Goal: Task Accomplishment & Management: Manage account settings

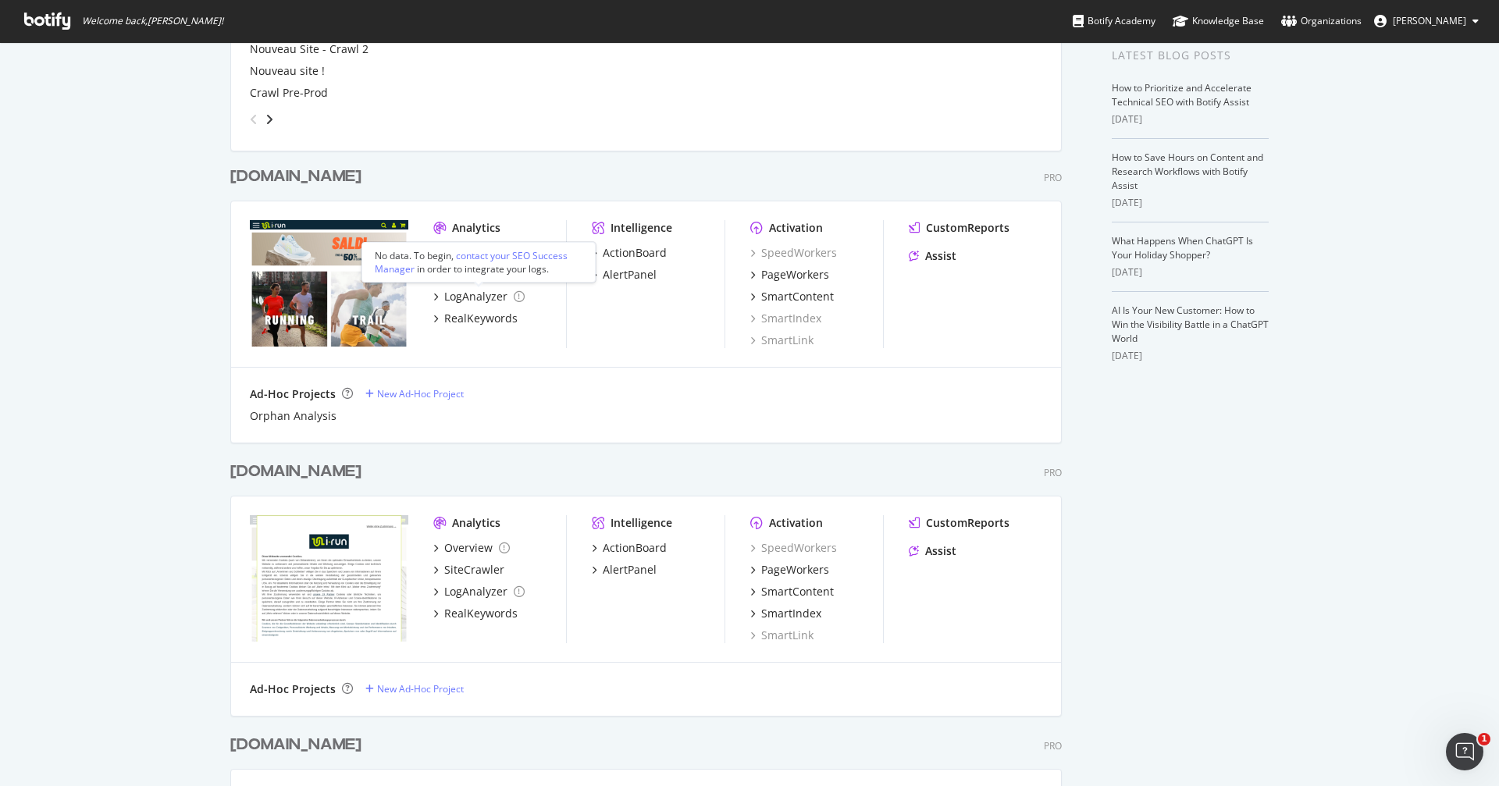
click at [471, 257] on div "contact your SEO Success Manager" at bounding box center [471, 262] width 193 height 27
click at [464, 251] on div "Overview" at bounding box center [468, 253] width 48 height 16
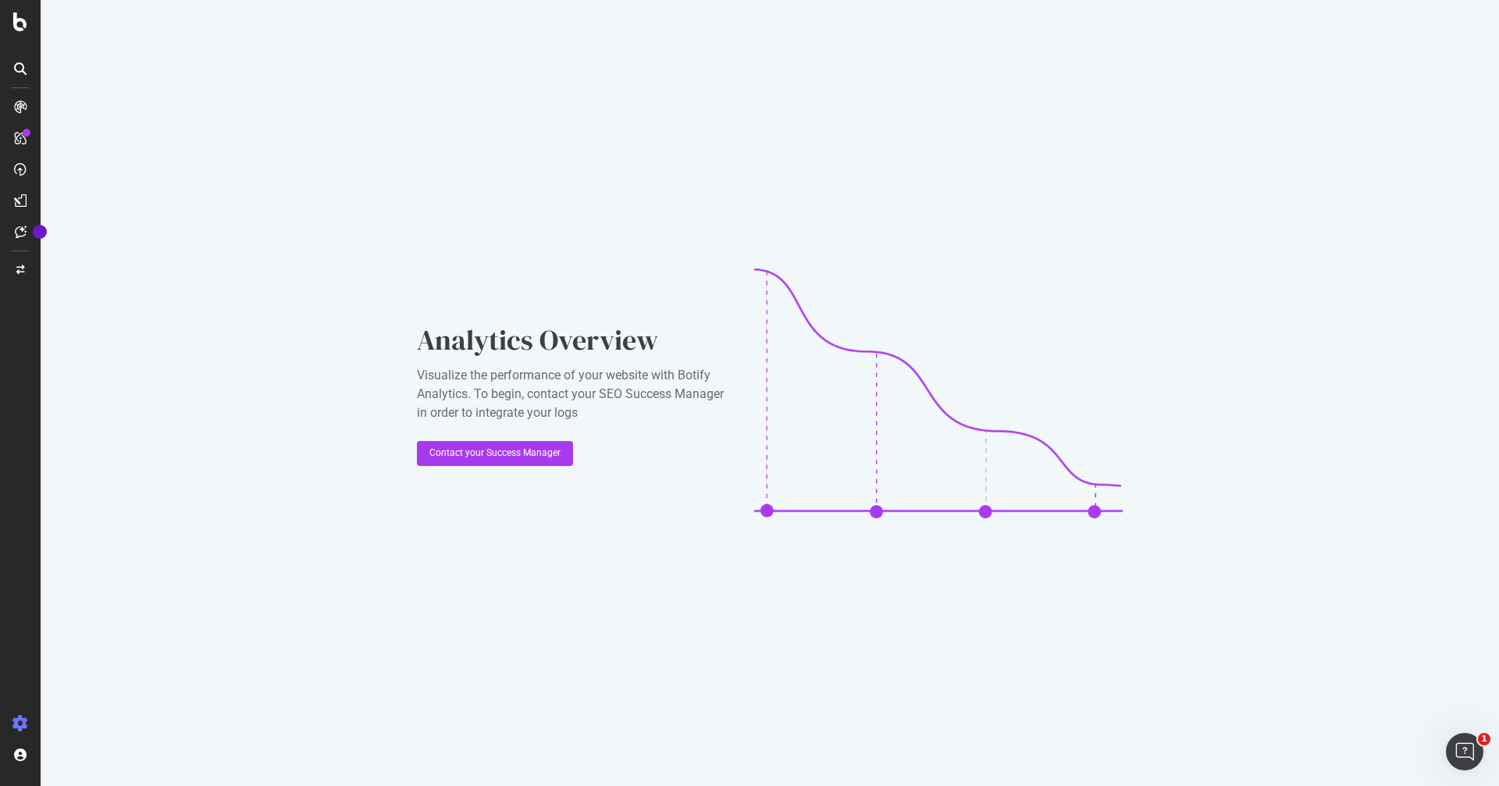
click at [22, 728] on icon at bounding box center [20, 724] width 16 height 16
click at [90, 646] on div "Settings" at bounding box center [81, 641] width 66 height 12
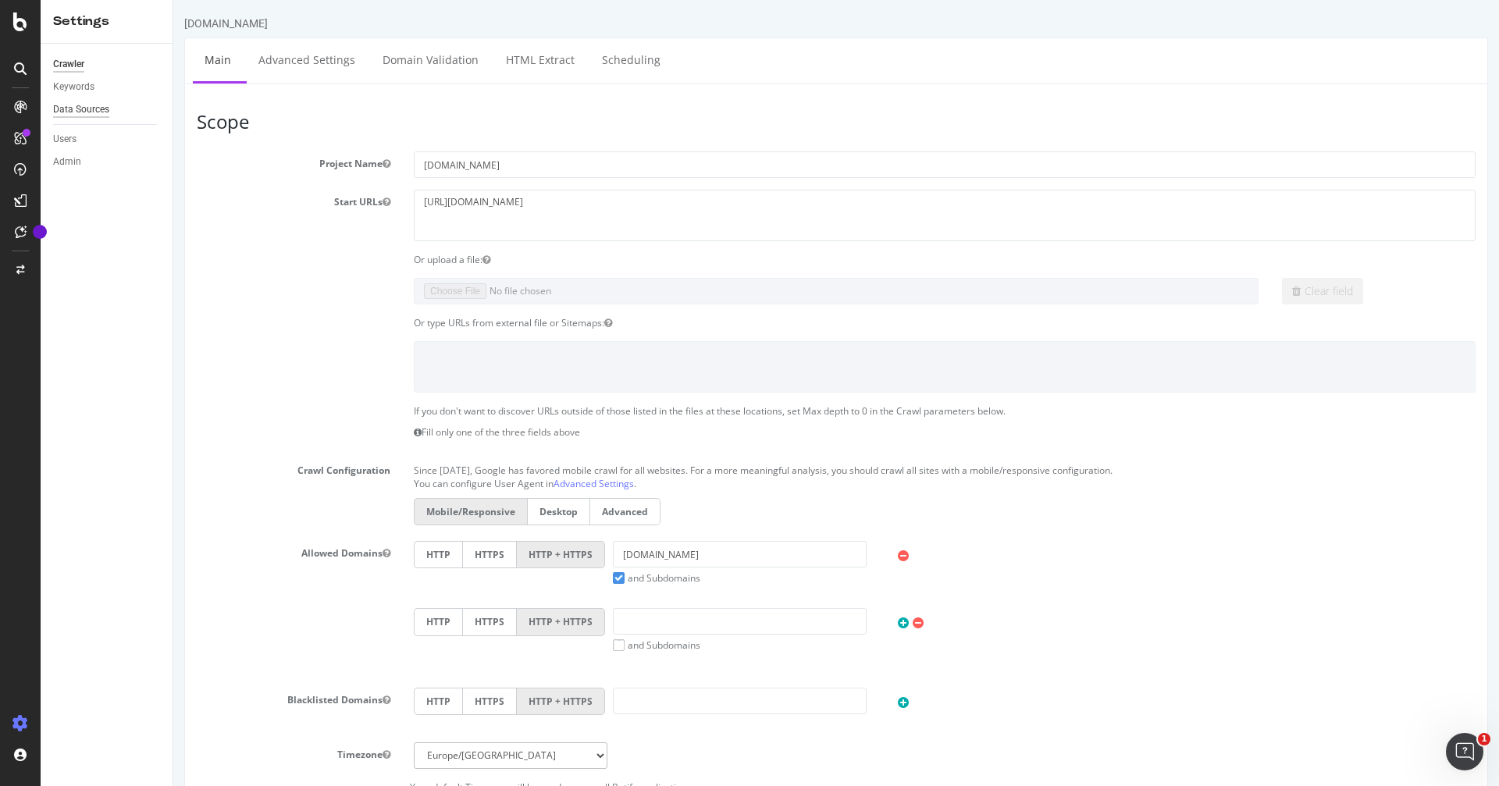
click at [75, 109] on div "Data Sources" at bounding box center [81, 109] width 56 height 16
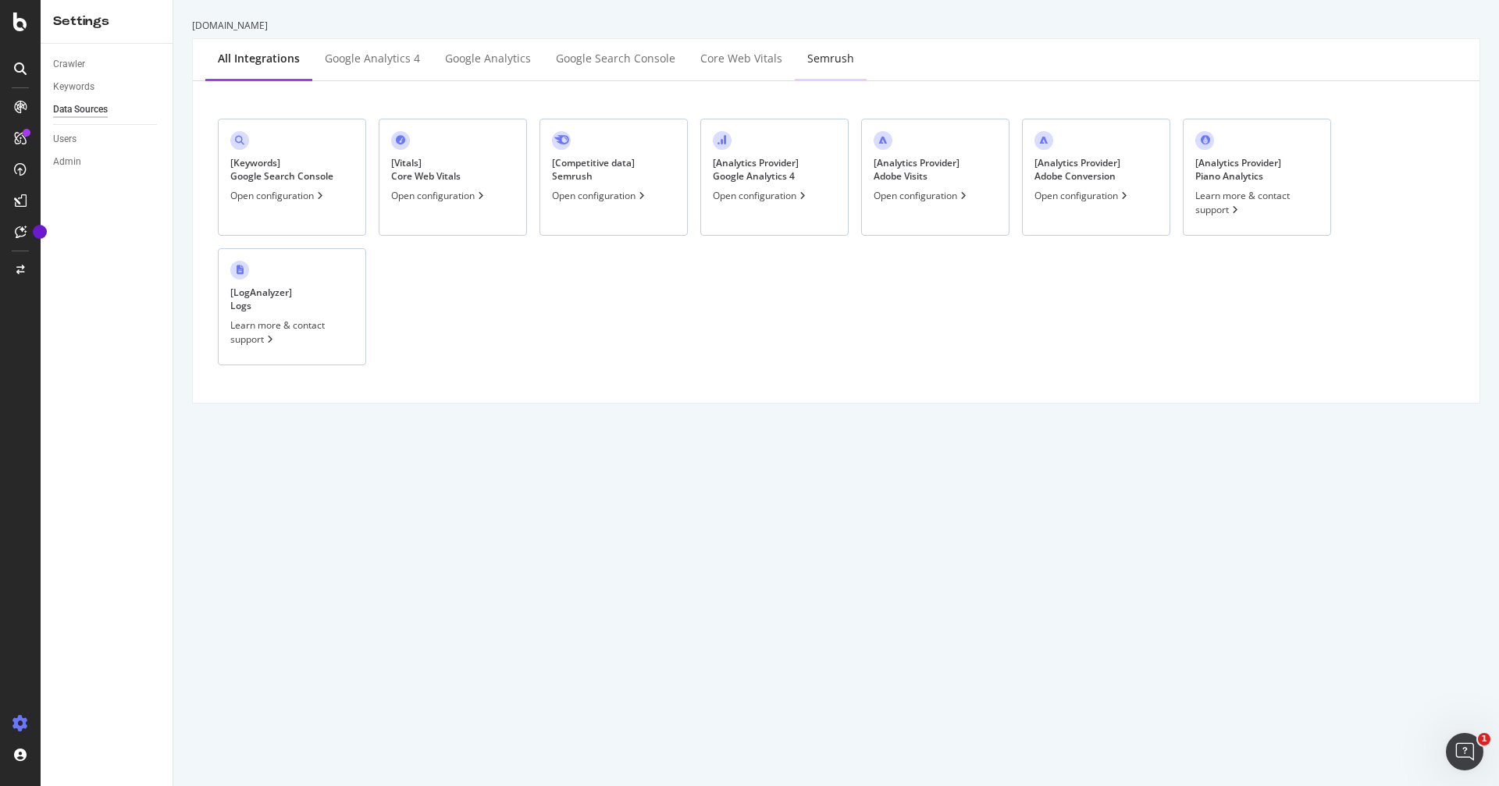
click at [809, 60] on div "Semrush" at bounding box center [830, 59] width 47 height 16
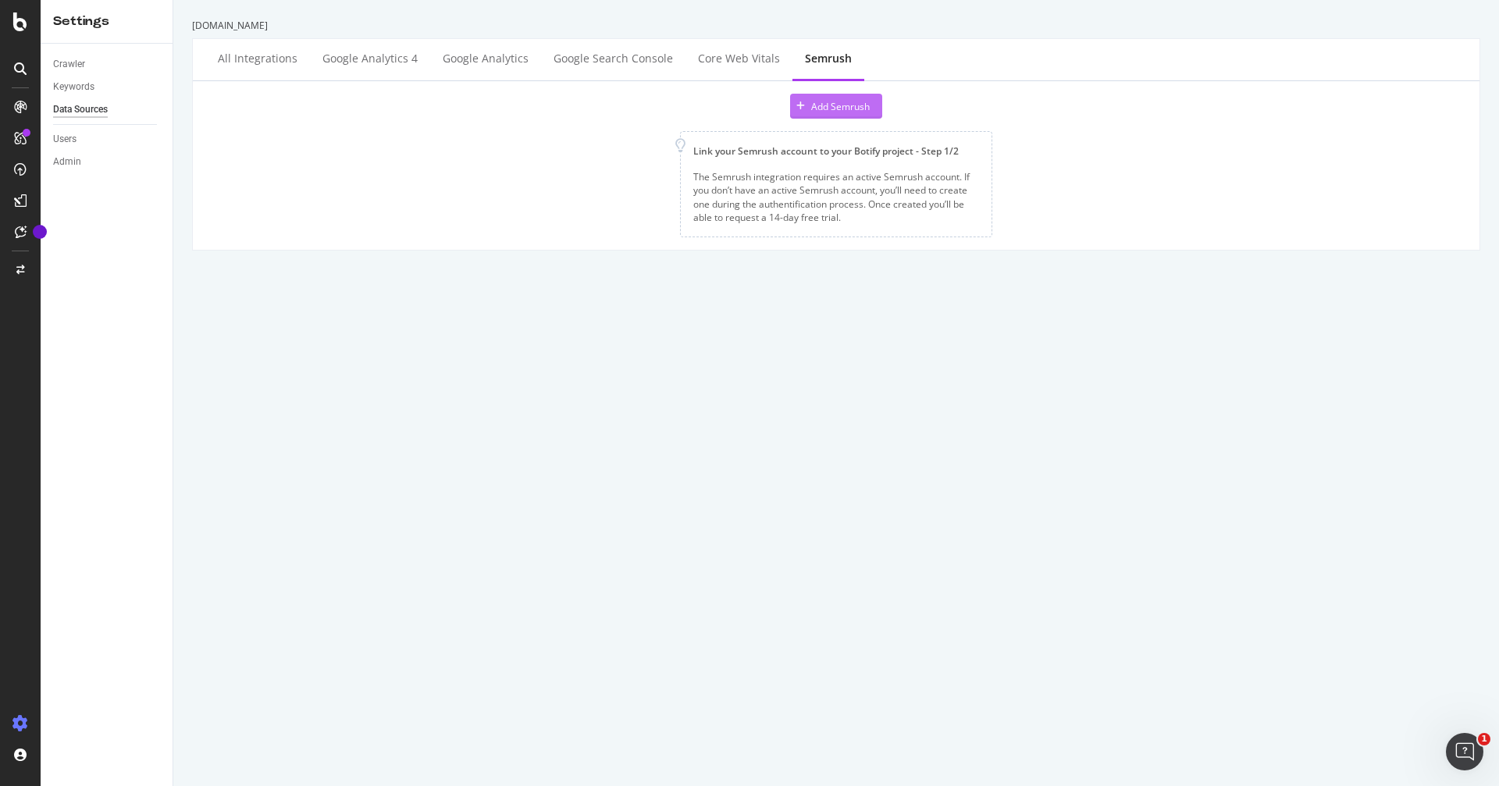
click at [852, 105] on div "Add Semrush" at bounding box center [840, 106] width 59 height 13
click at [839, 111] on div "Add Semrush" at bounding box center [840, 107] width 59 height 13
click at [826, 322] on div "[DOMAIN_NAME] All integrations Google Analytics 4 Google Analytics Google Searc…" at bounding box center [836, 393] width 1326 height 786
click at [626, 63] on div "Google Search Console" at bounding box center [613, 61] width 119 height 16
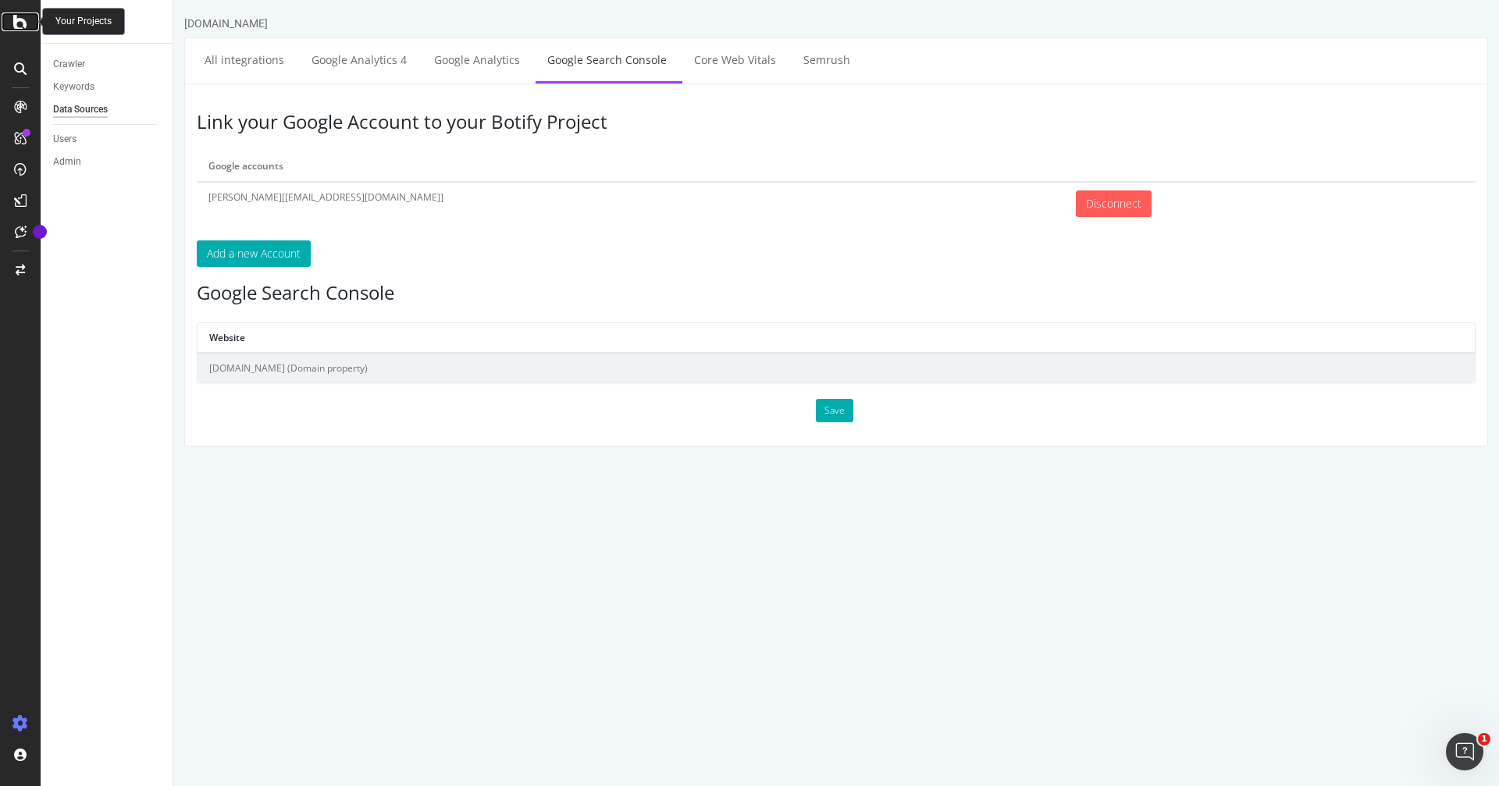
click at [28, 26] on div at bounding box center [20, 21] width 37 height 19
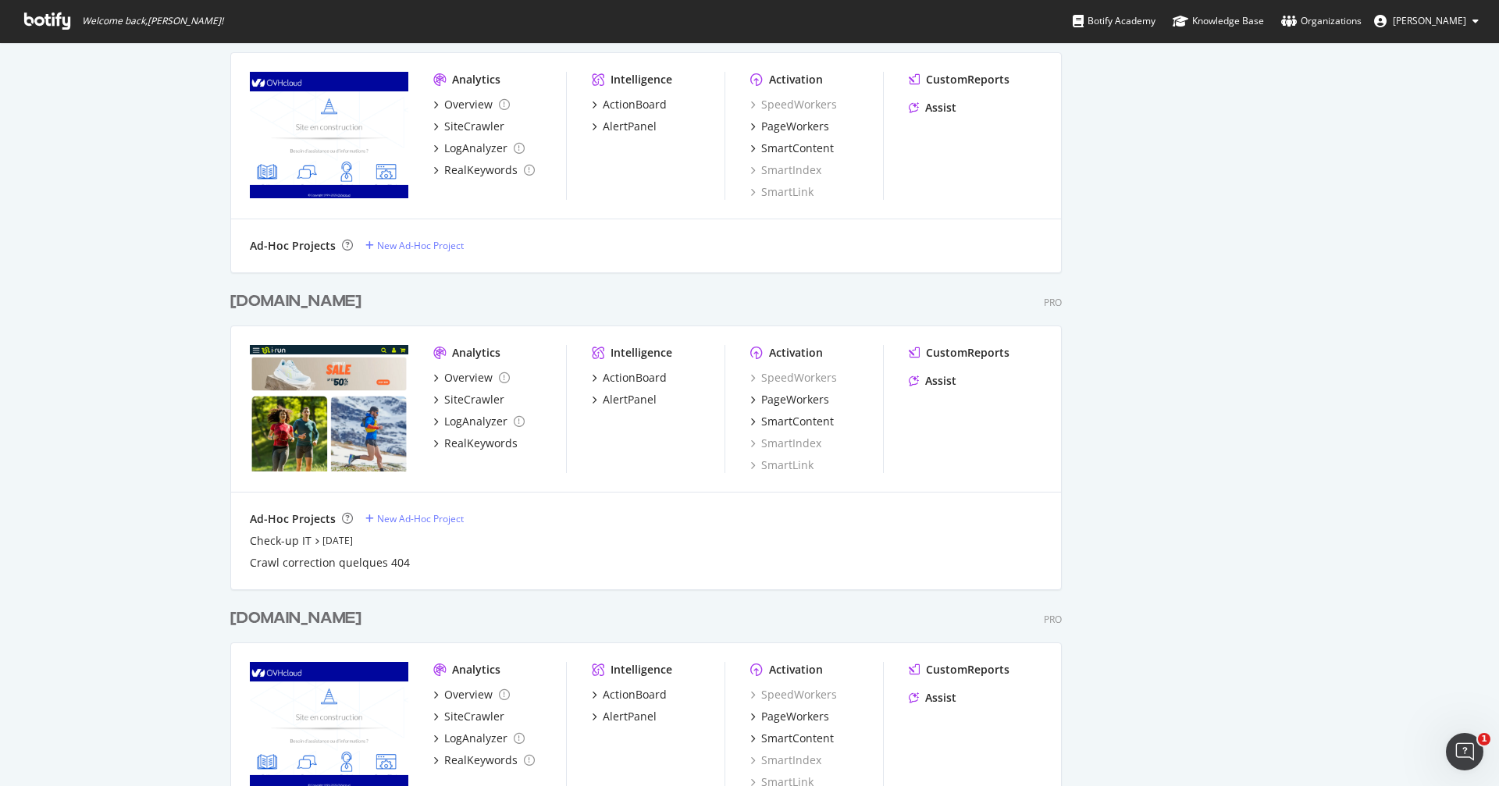
scroll to position [876, 0]
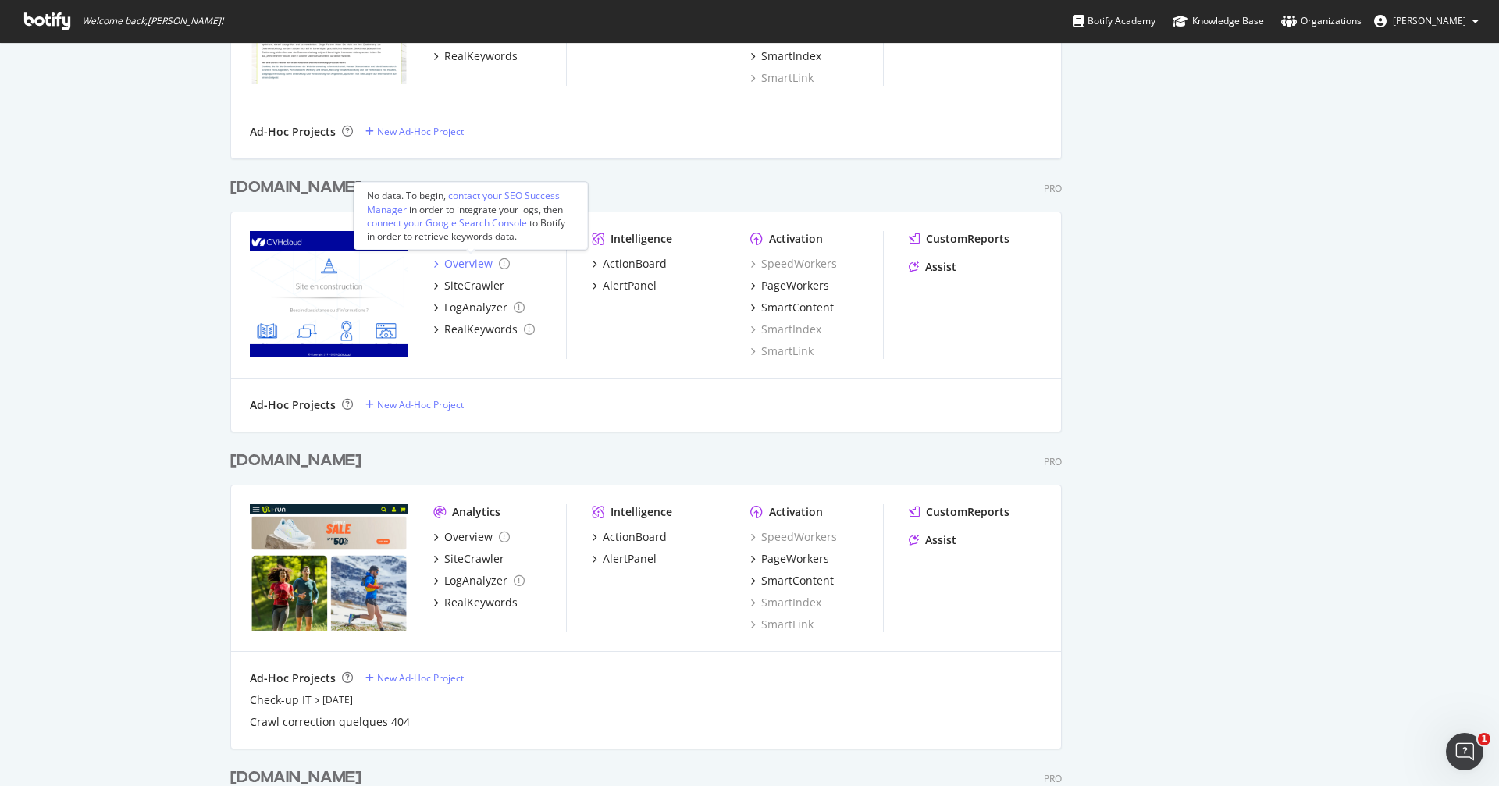
click at [467, 259] on div "Overview" at bounding box center [468, 264] width 48 height 16
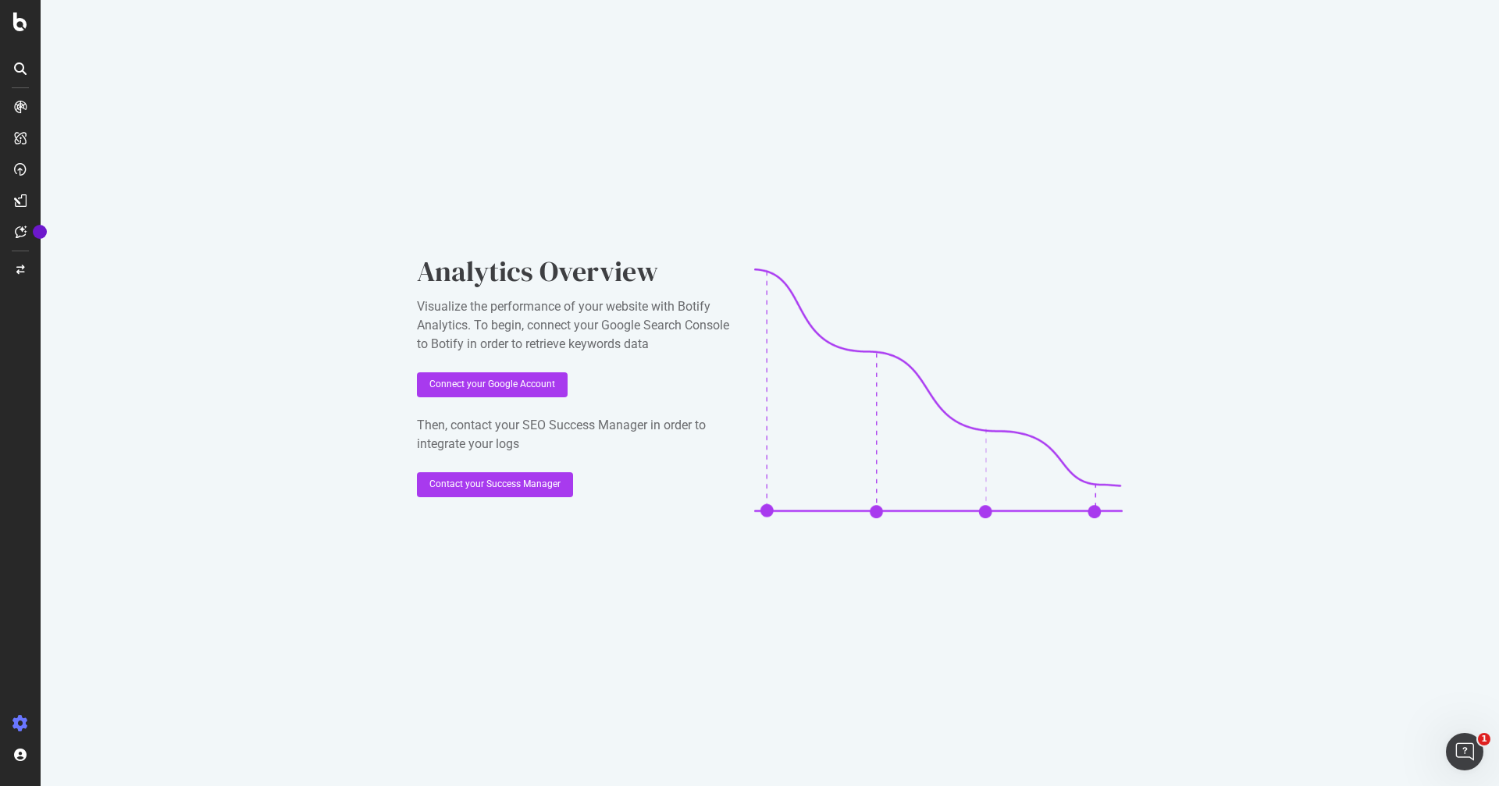
click at [18, 730] on icon at bounding box center [20, 724] width 16 height 16
click at [108, 640] on div "Settings" at bounding box center [81, 641] width 66 height 12
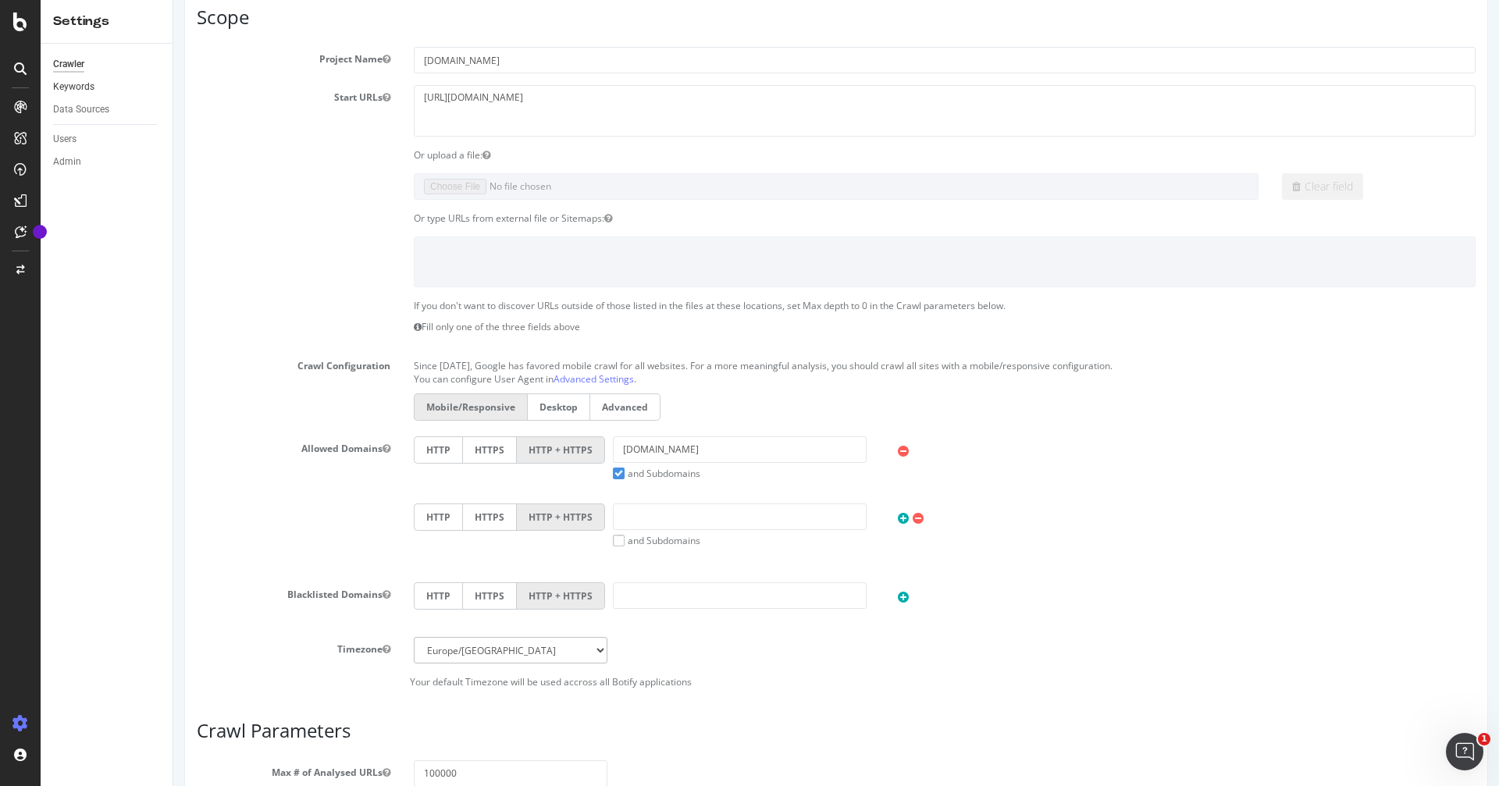
scroll to position [178, 0]
click at [77, 113] on div "Data Sources" at bounding box center [81, 109] width 56 height 16
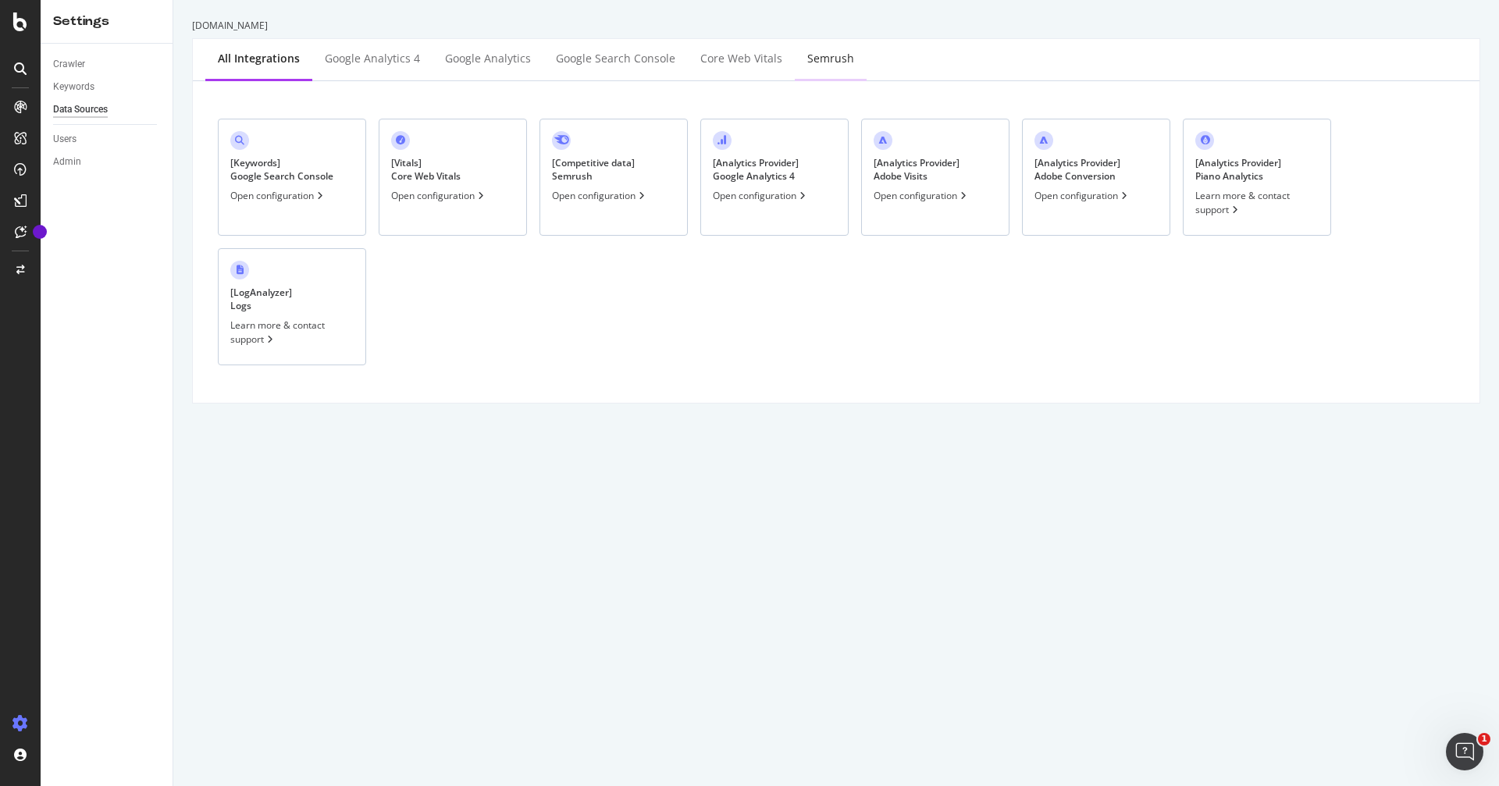
click at [824, 56] on div "Semrush" at bounding box center [830, 59] width 47 height 16
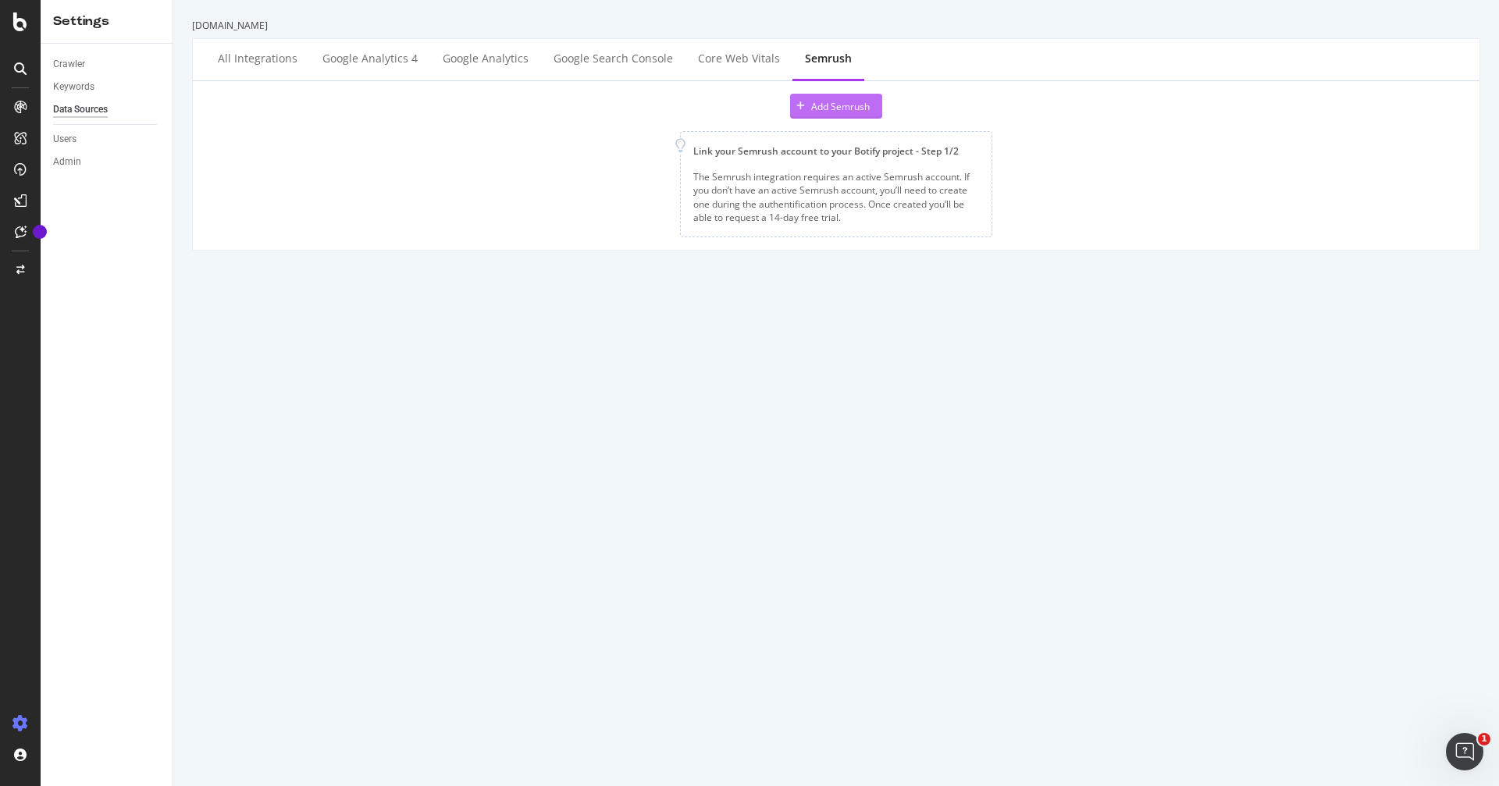
click at [839, 115] on div "Add Semrush" at bounding box center [830, 105] width 80 height 23
click at [704, 55] on div "Core Web Vitals" at bounding box center [739, 59] width 82 height 16
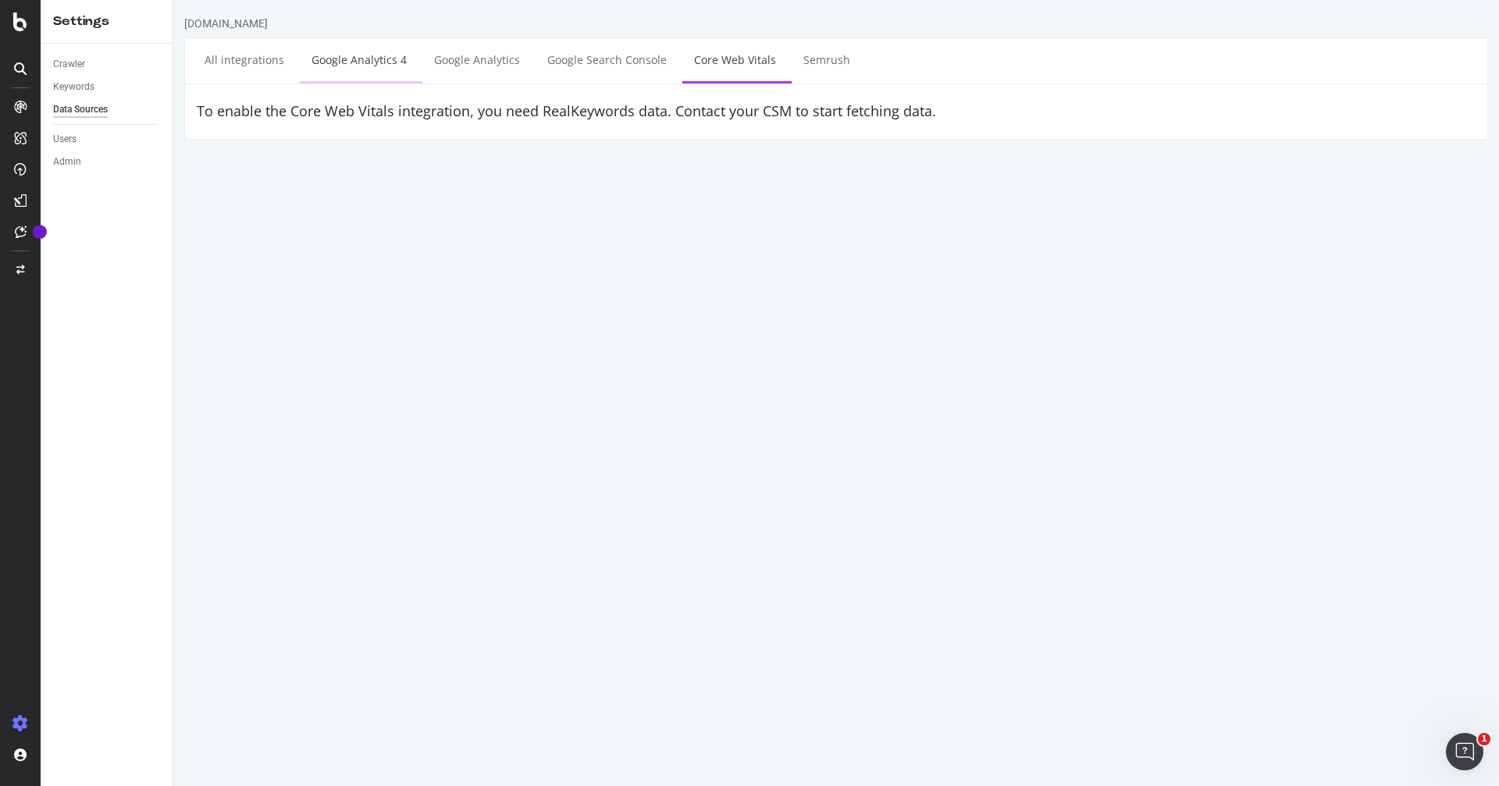
click at [351, 65] on link "Google Analytics 4" at bounding box center [359, 59] width 119 height 43
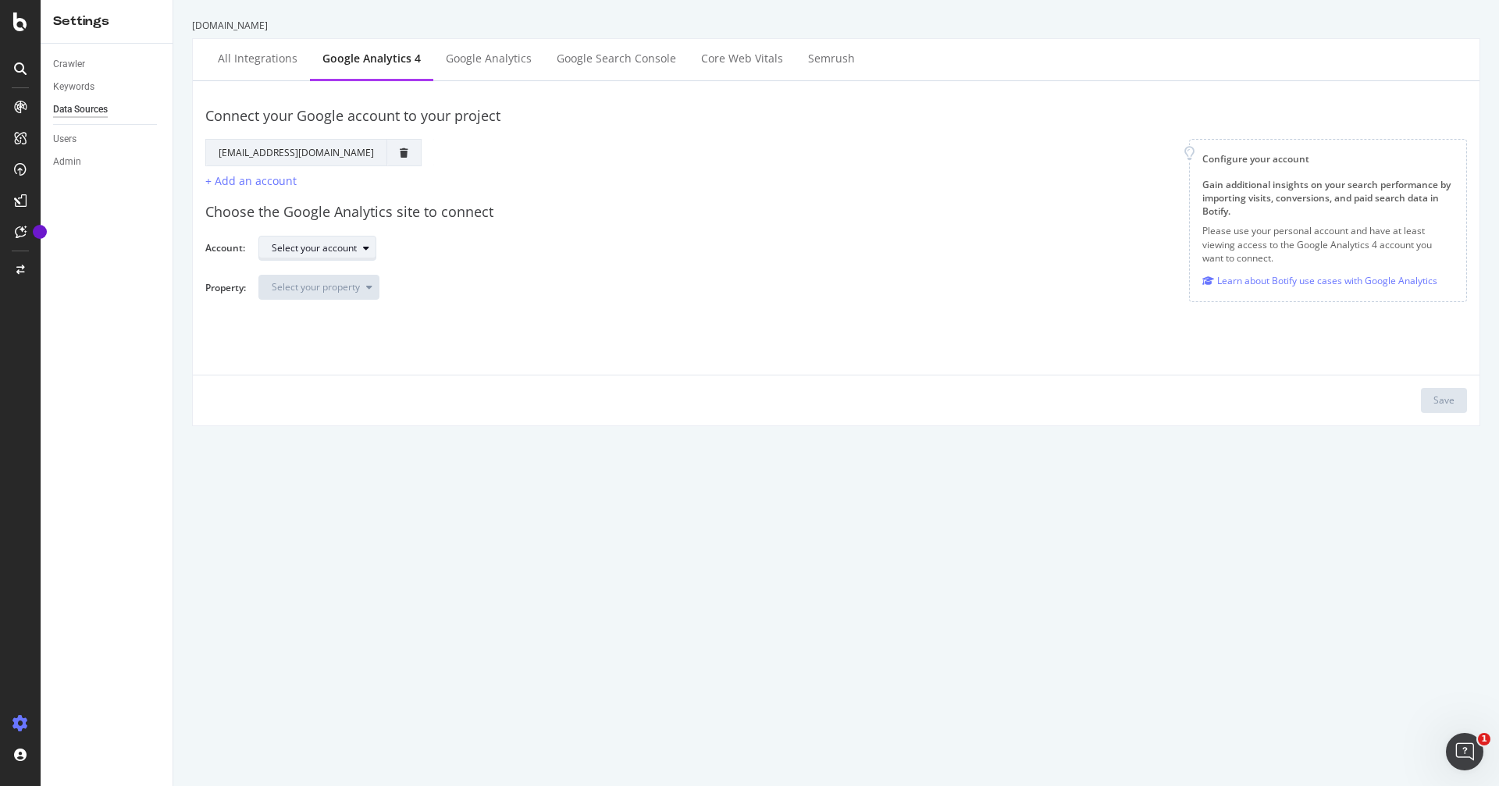
click at [359, 247] on div "button" at bounding box center [366, 248] width 19 height 9
click at [309, 272] on div "I RUN" at bounding box center [312, 275] width 91 height 20
click at [347, 290] on div "Select your property" at bounding box center [316, 287] width 88 height 9
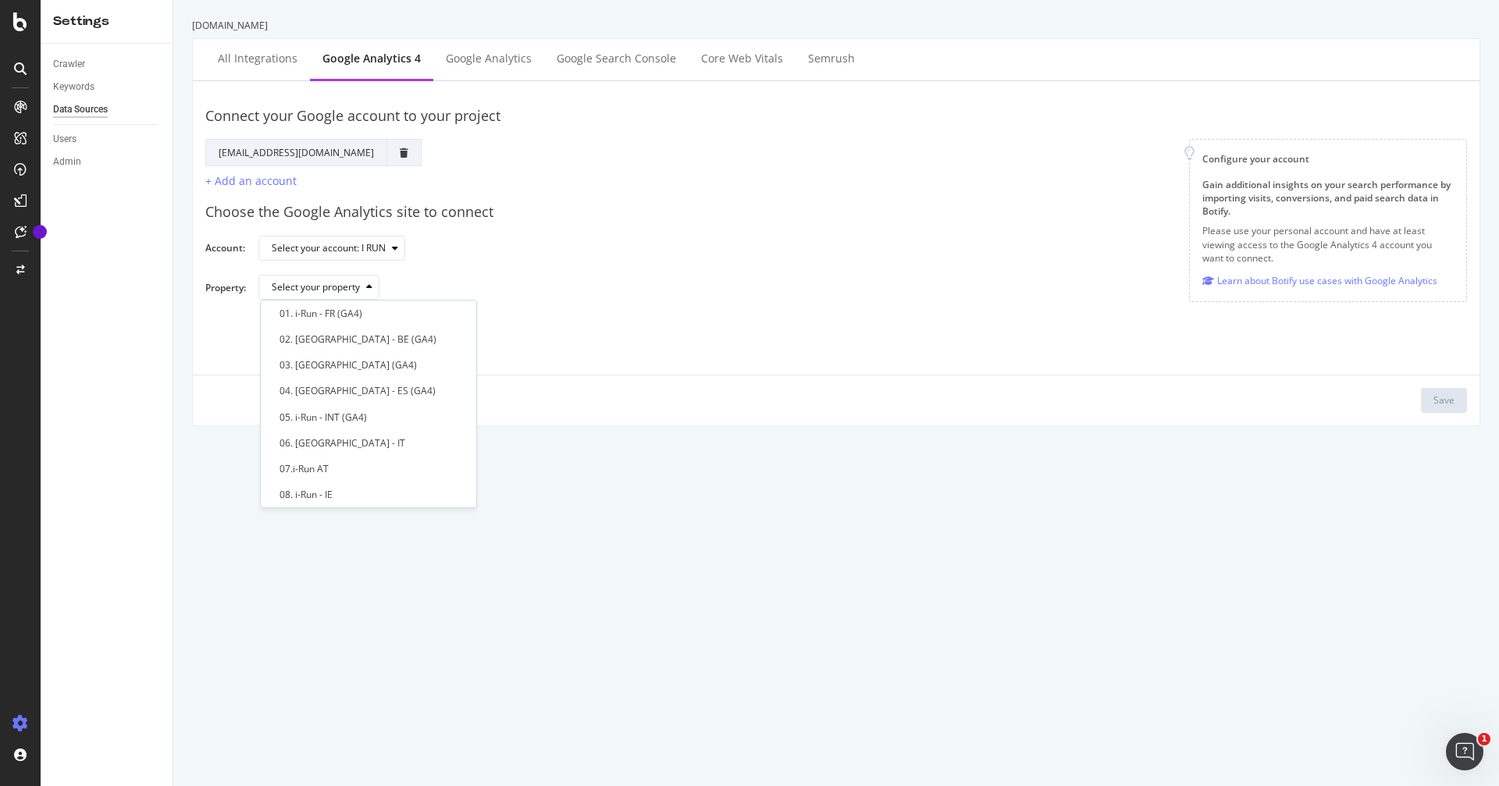
scroll to position [80, 0]
click at [326, 412] on div "08. i-Run - IE" at bounding box center [306, 414] width 53 height 13
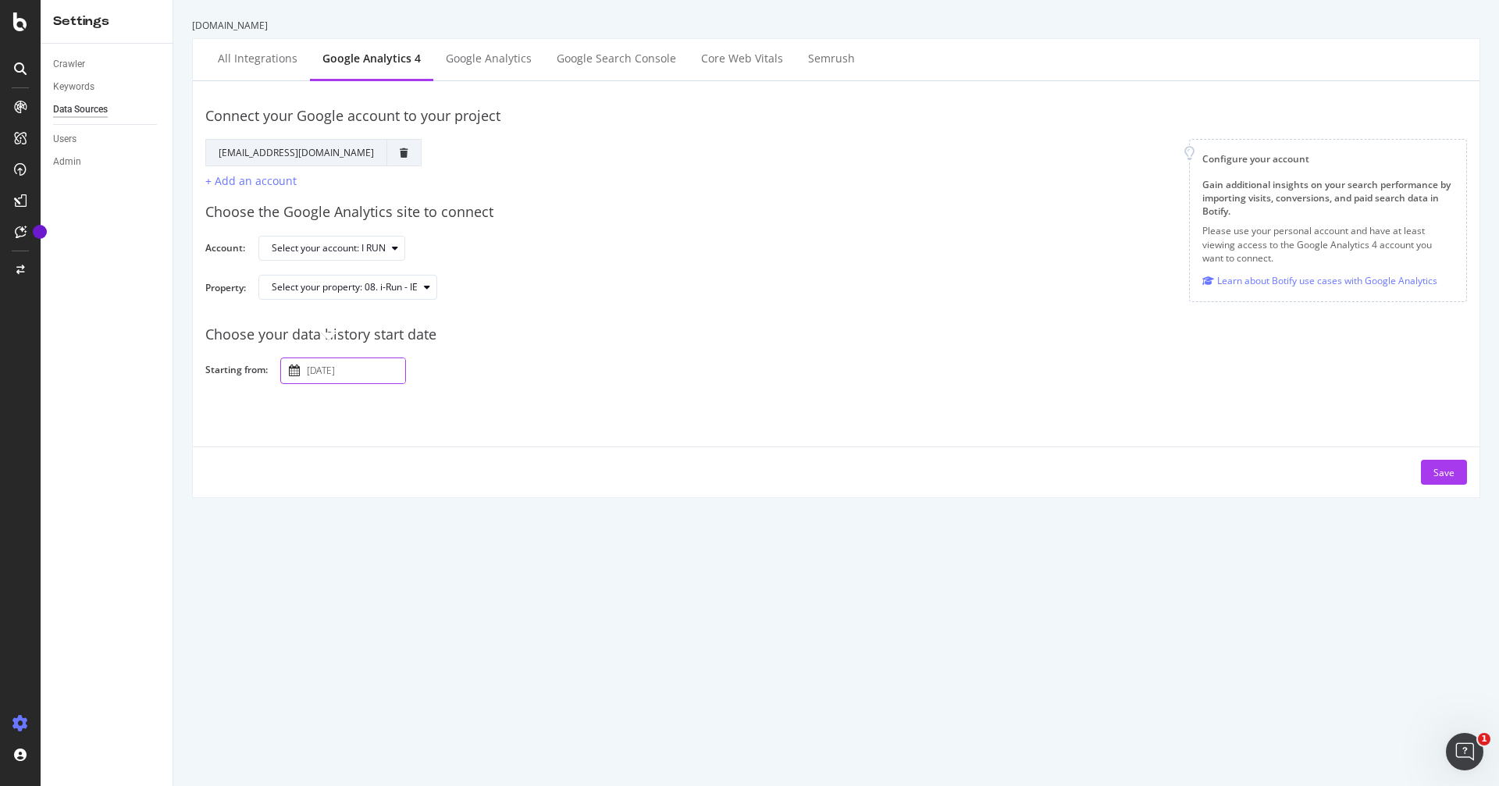
click at [361, 372] on input "[DATE]" at bounding box center [354, 370] width 101 height 25
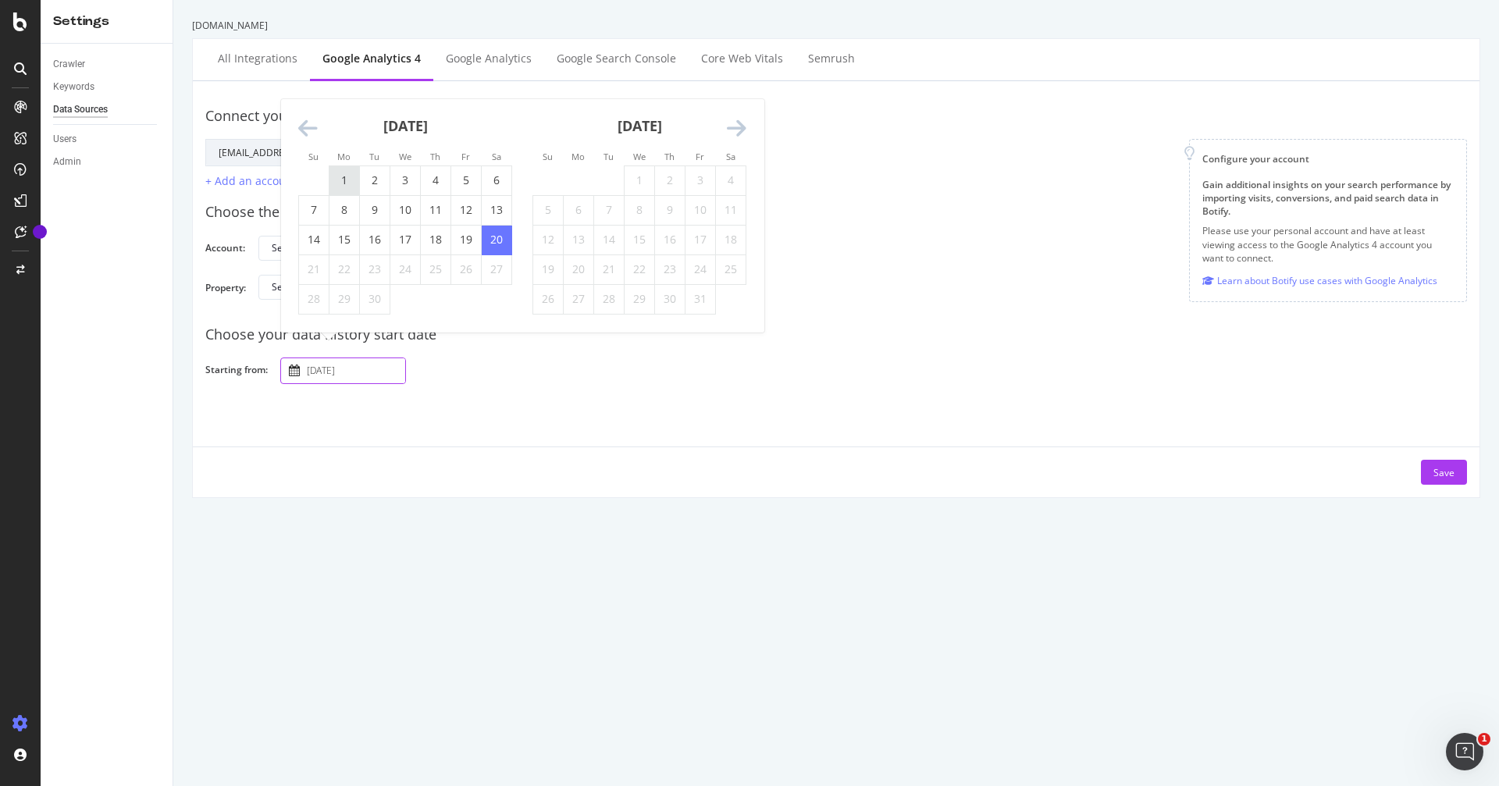
click at [340, 180] on td "1" at bounding box center [344, 181] width 30 height 30
type input "[DATE]"
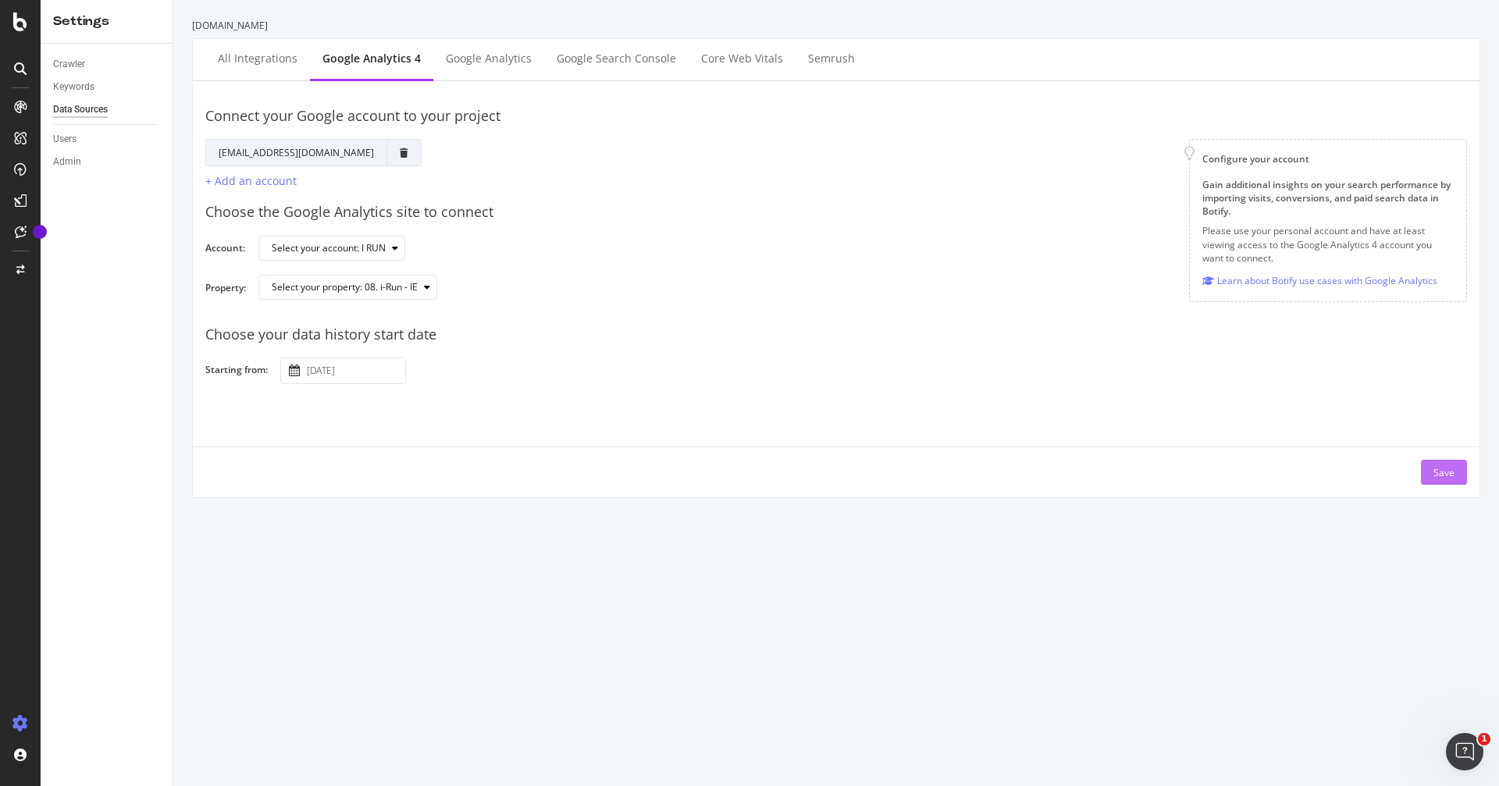
click at [1441, 469] on div "Save" at bounding box center [1443, 472] width 21 height 13
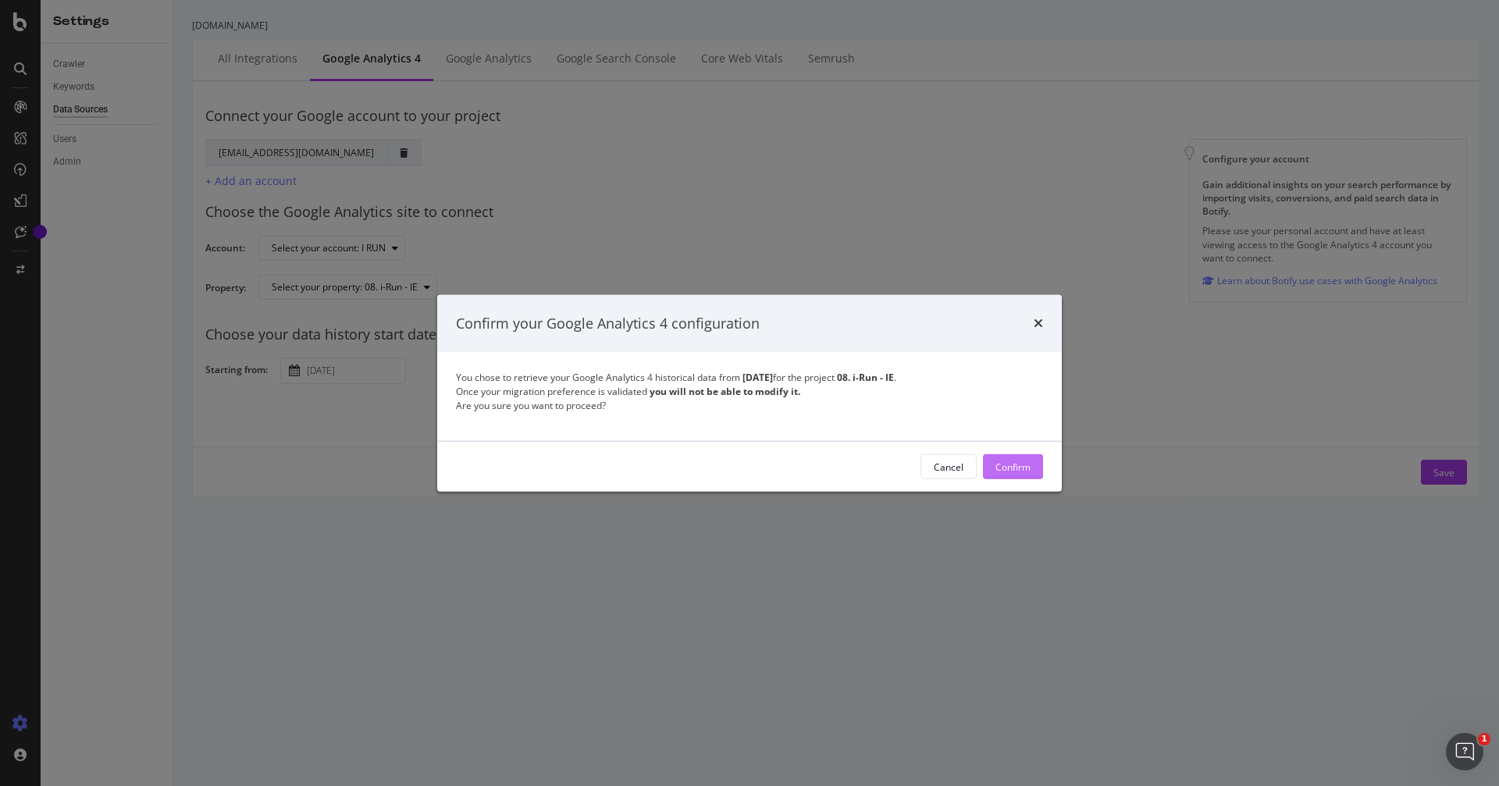
click at [1009, 468] on div "Confirm" at bounding box center [1012, 466] width 35 height 13
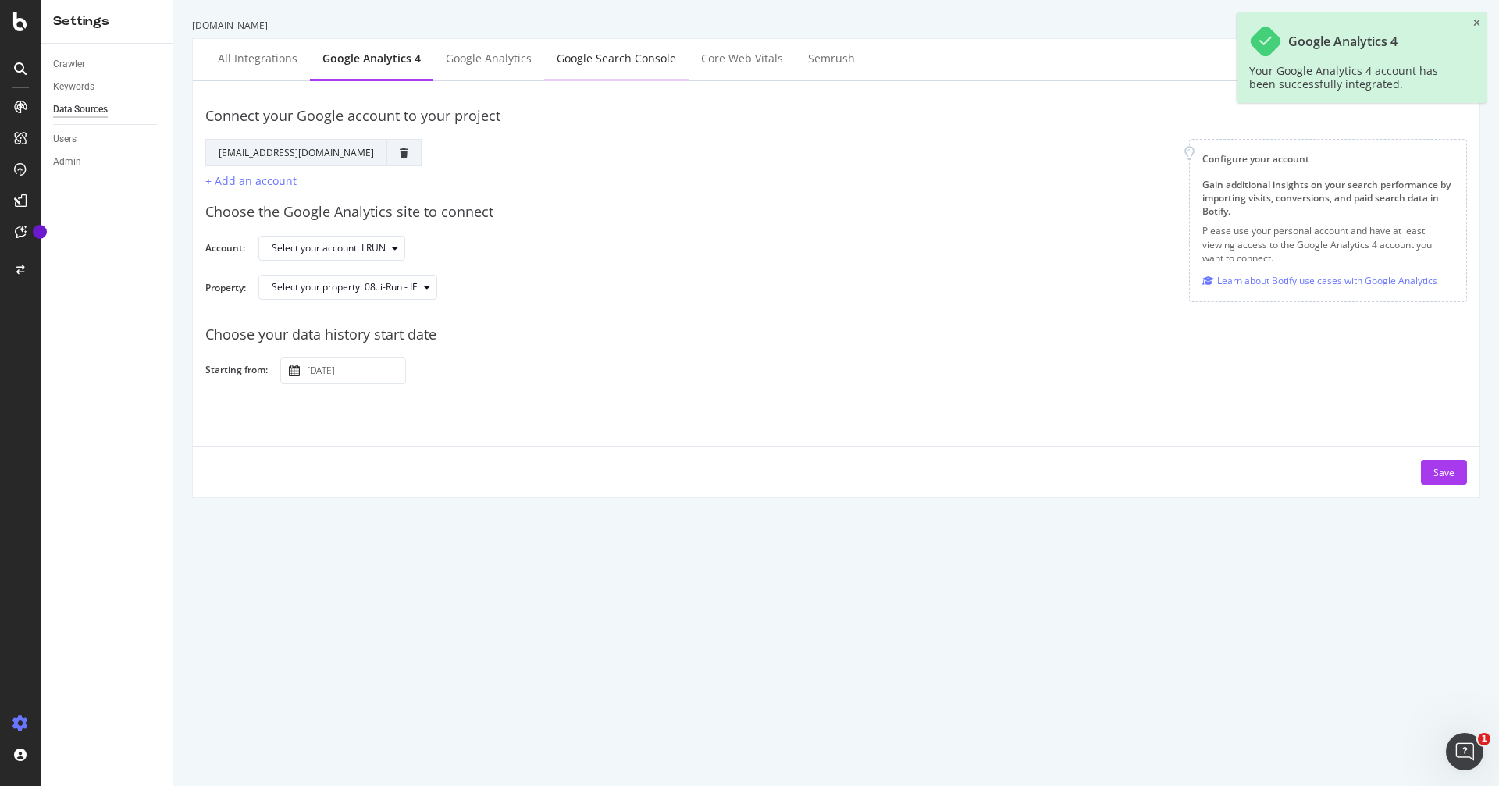
click at [611, 54] on div "Google Search Console" at bounding box center [616, 59] width 119 height 16
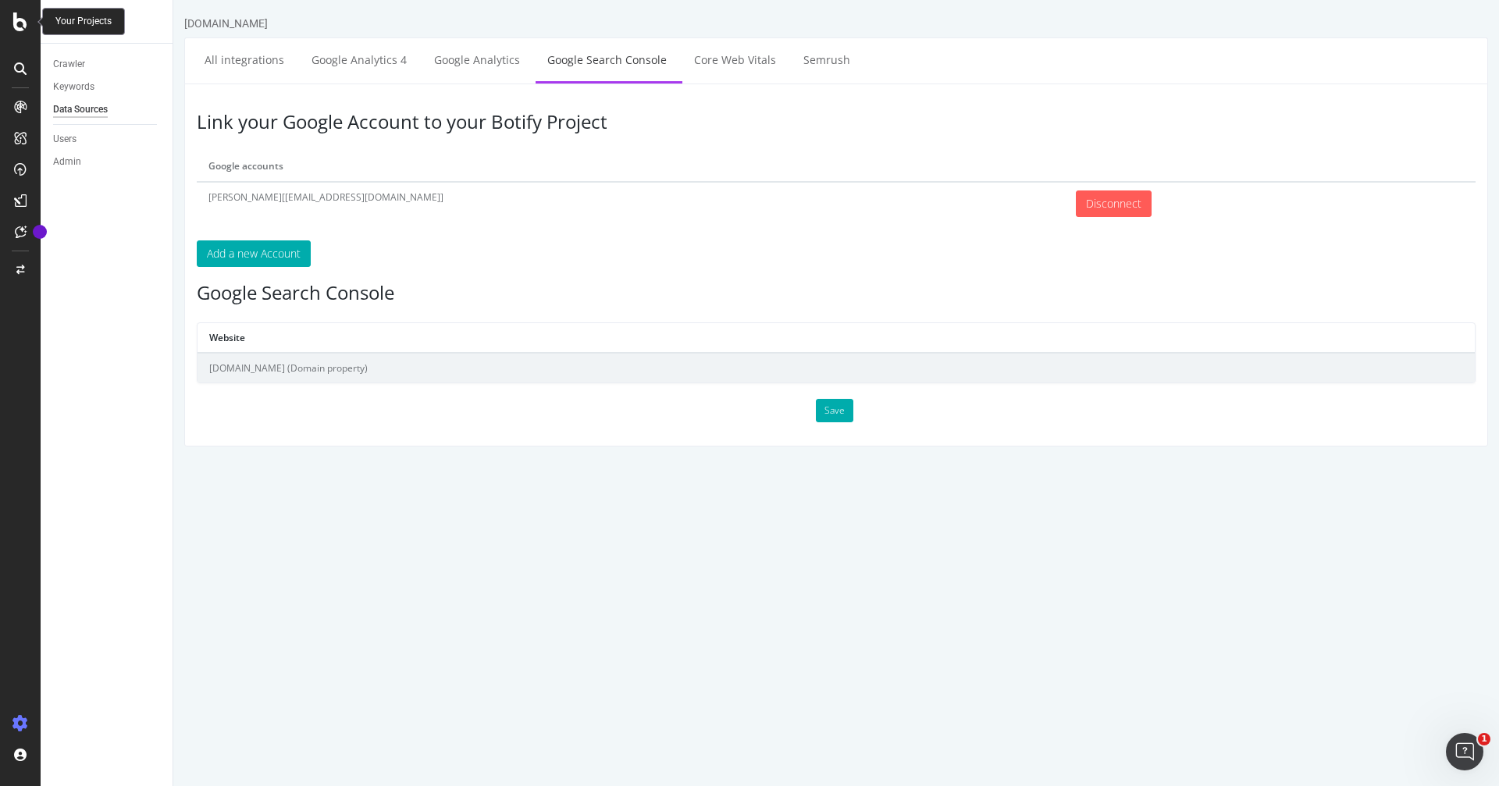
click at [18, 22] on icon at bounding box center [20, 21] width 14 height 19
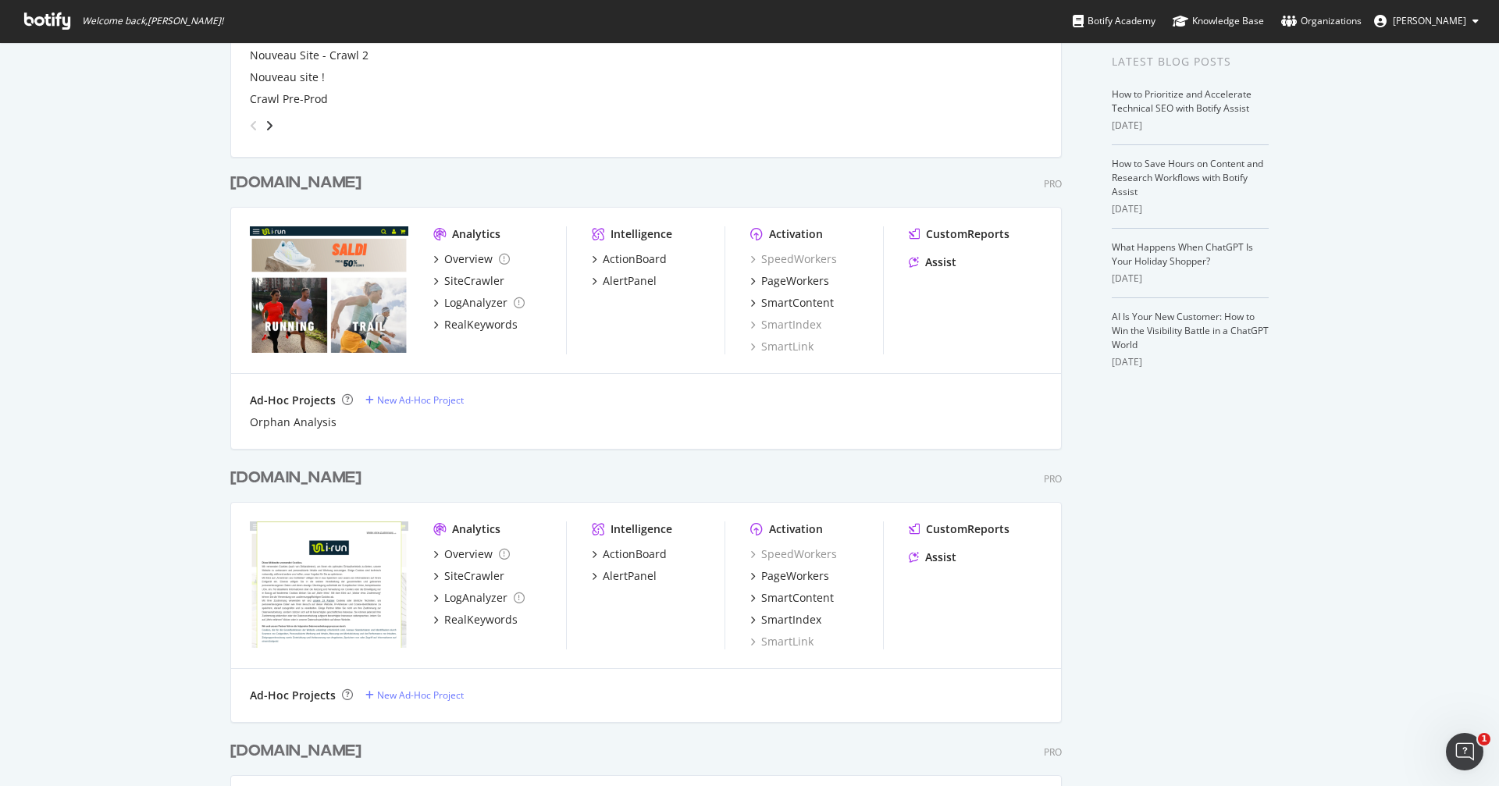
scroll to position [398, 0]
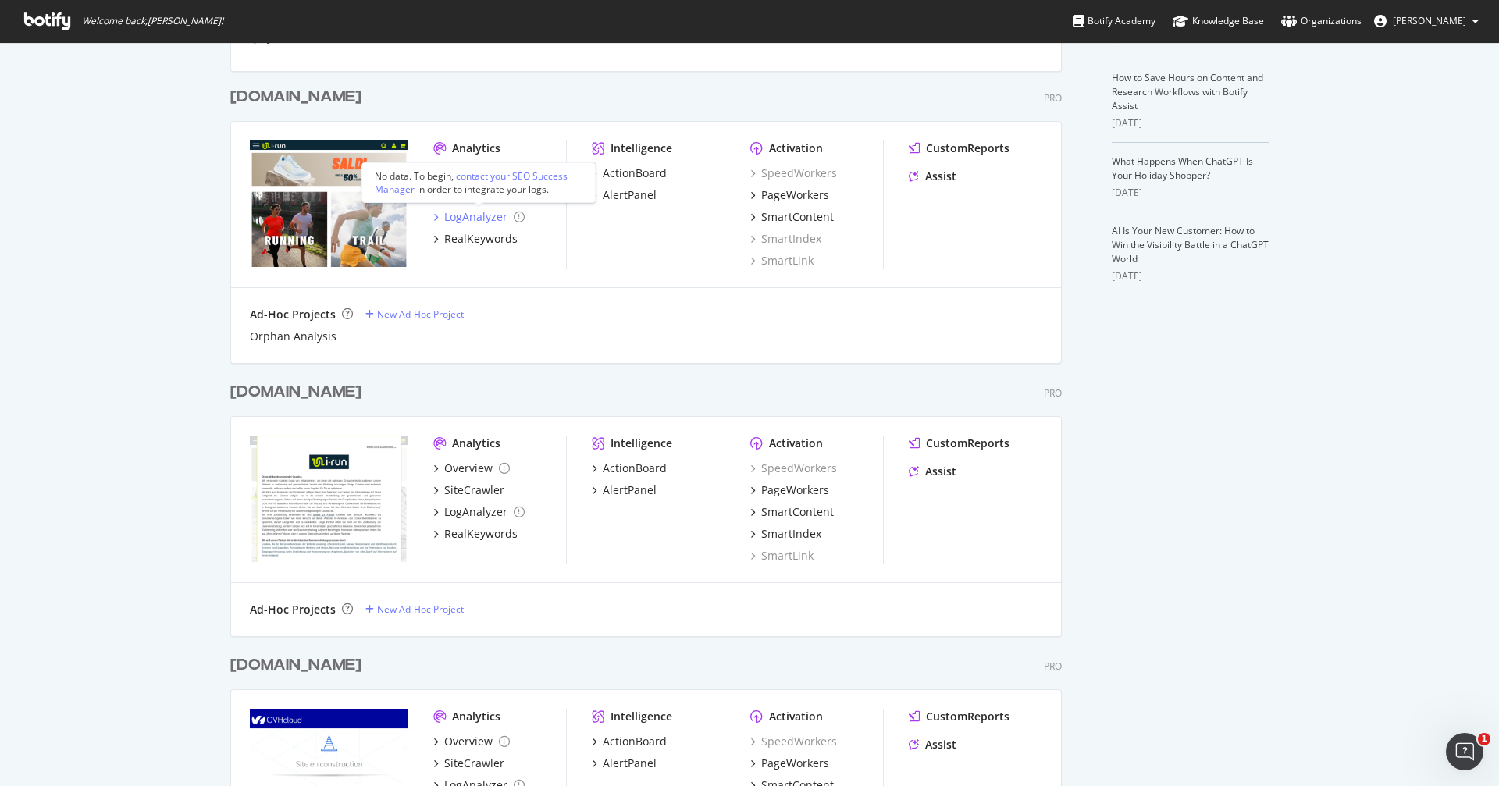
click at [460, 222] on div "LogAnalyzer" at bounding box center [475, 217] width 63 height 16
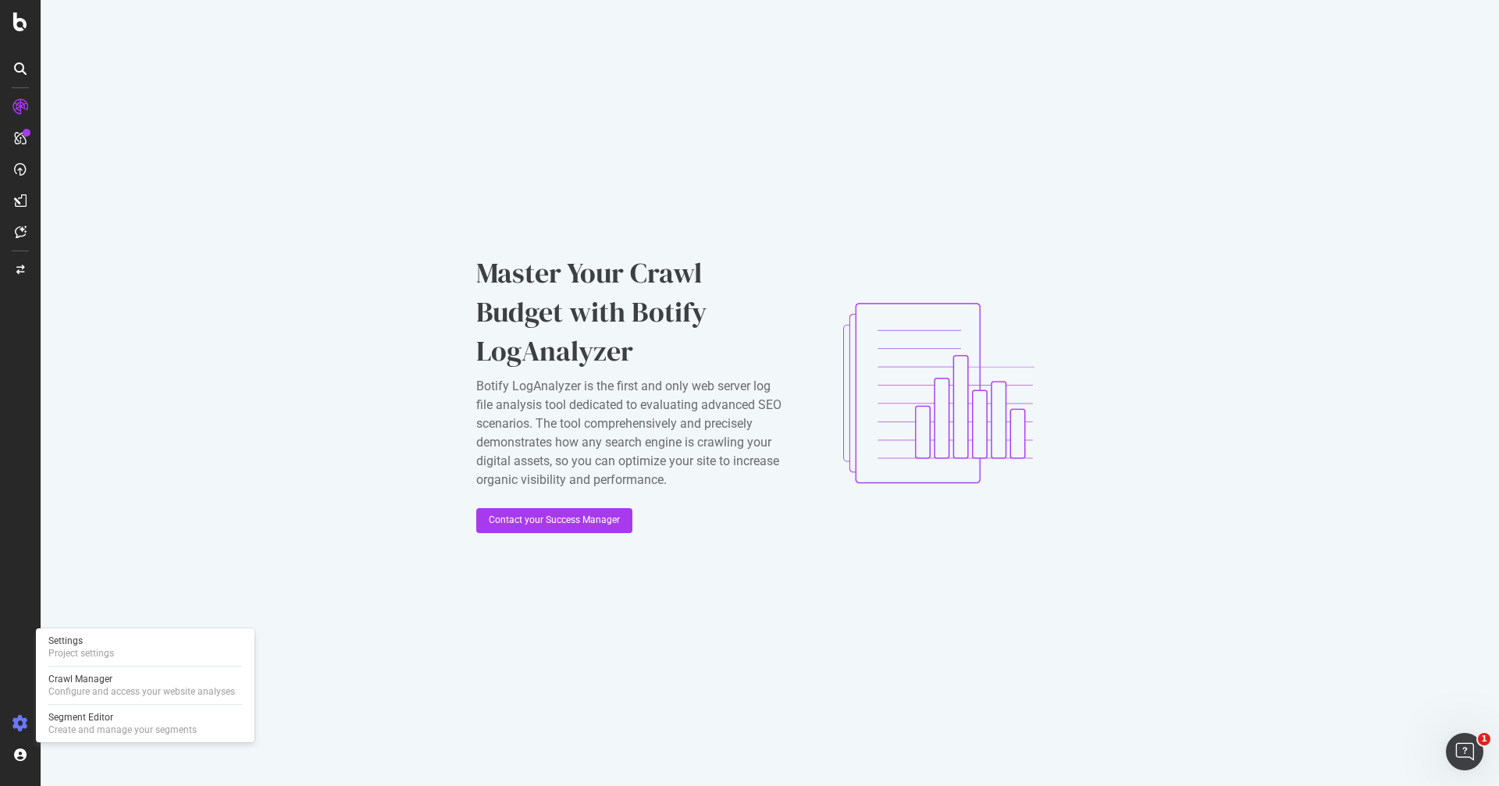
click at [12, 717] on icon at bounding box center [20, 724] width 16 height 16
click at [100, 650] on div "Project settings" at bounding box center [81, 653] width 66 height 12
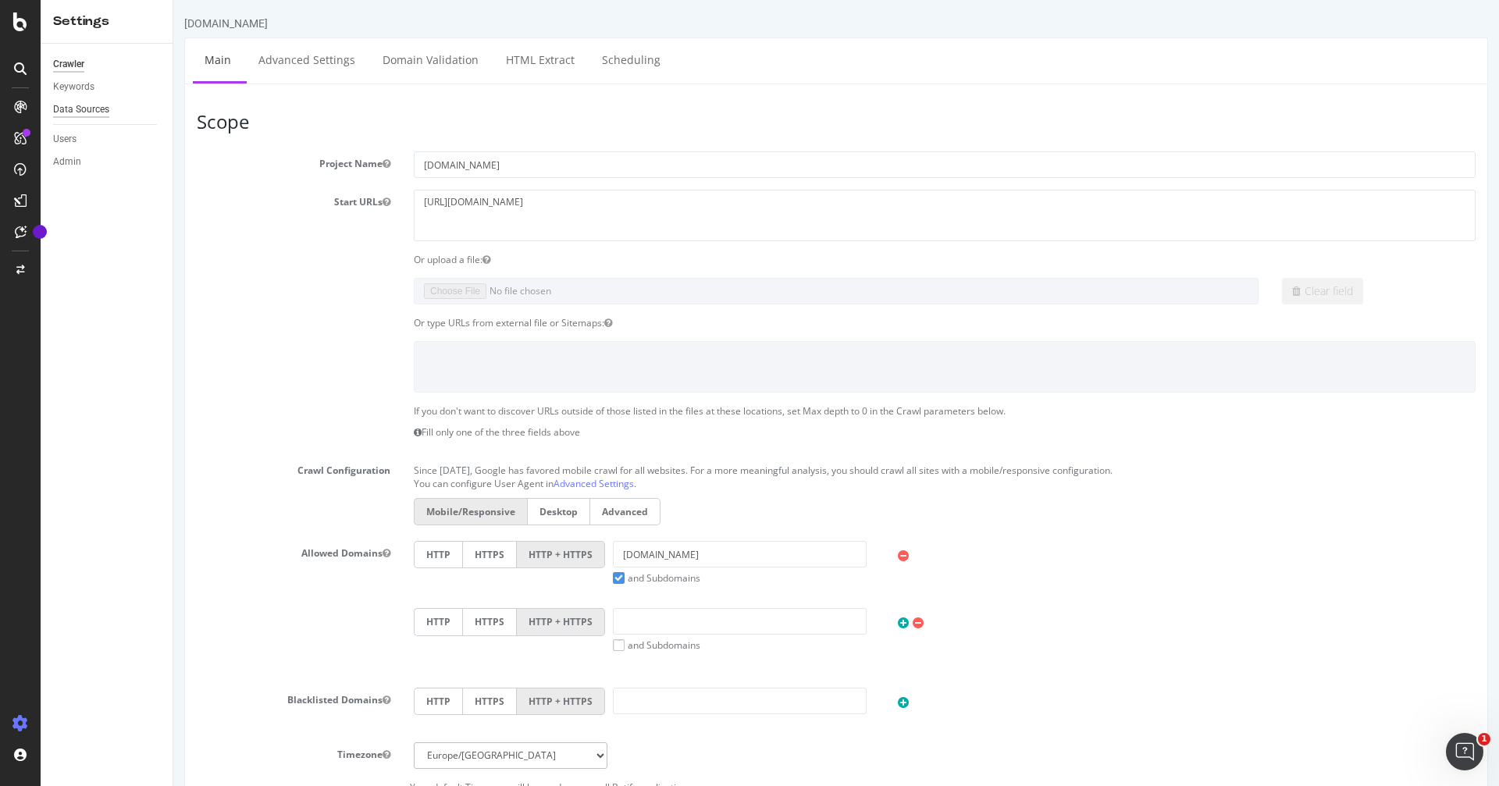
click at [99, 109] on div "Data Sources" at bounding box center [81, 109] width 56 height 16
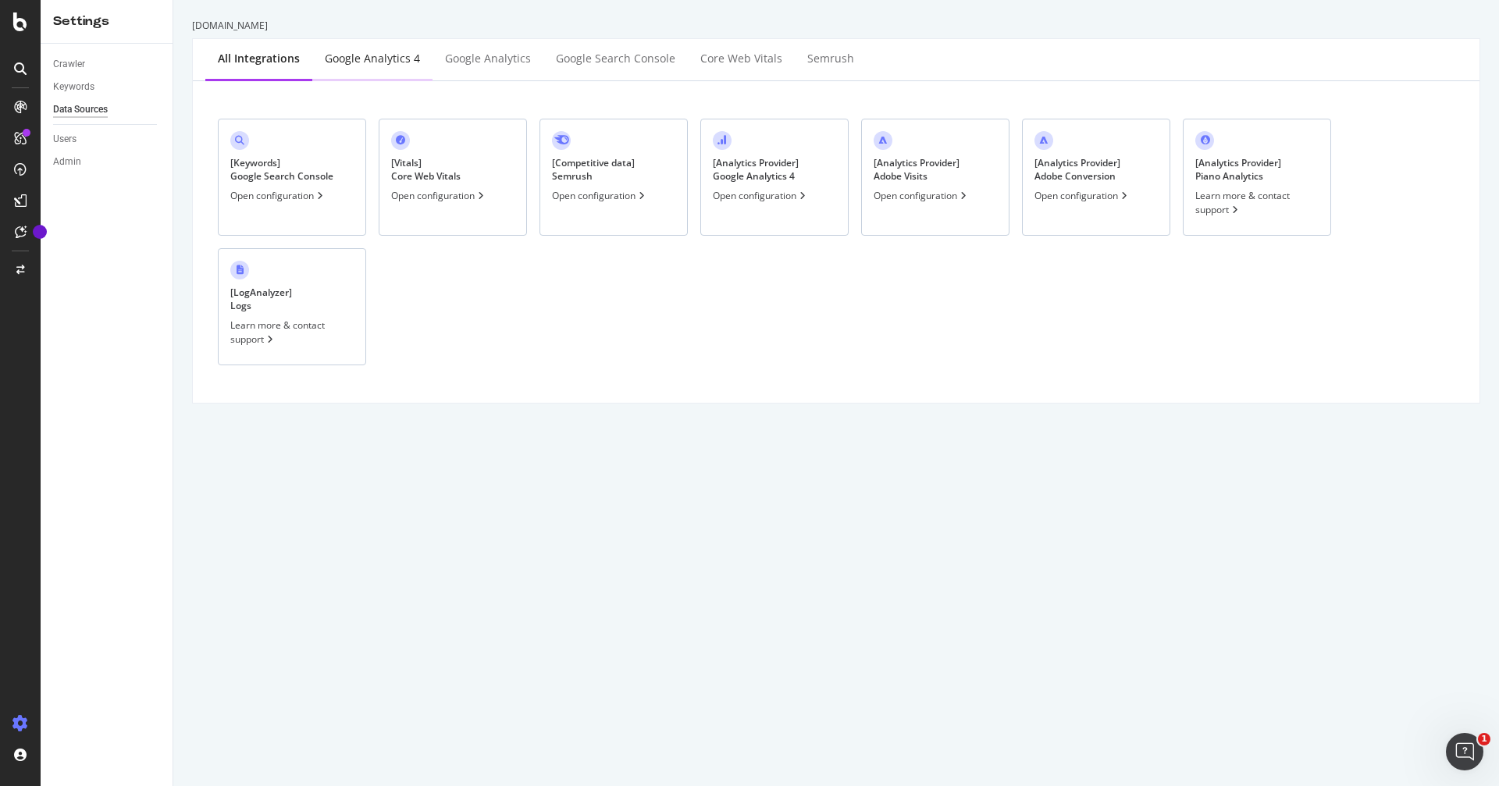
click at [371, 56] on div "Google Analytics 4" at bounding box center [372, 59] width 95 height 16
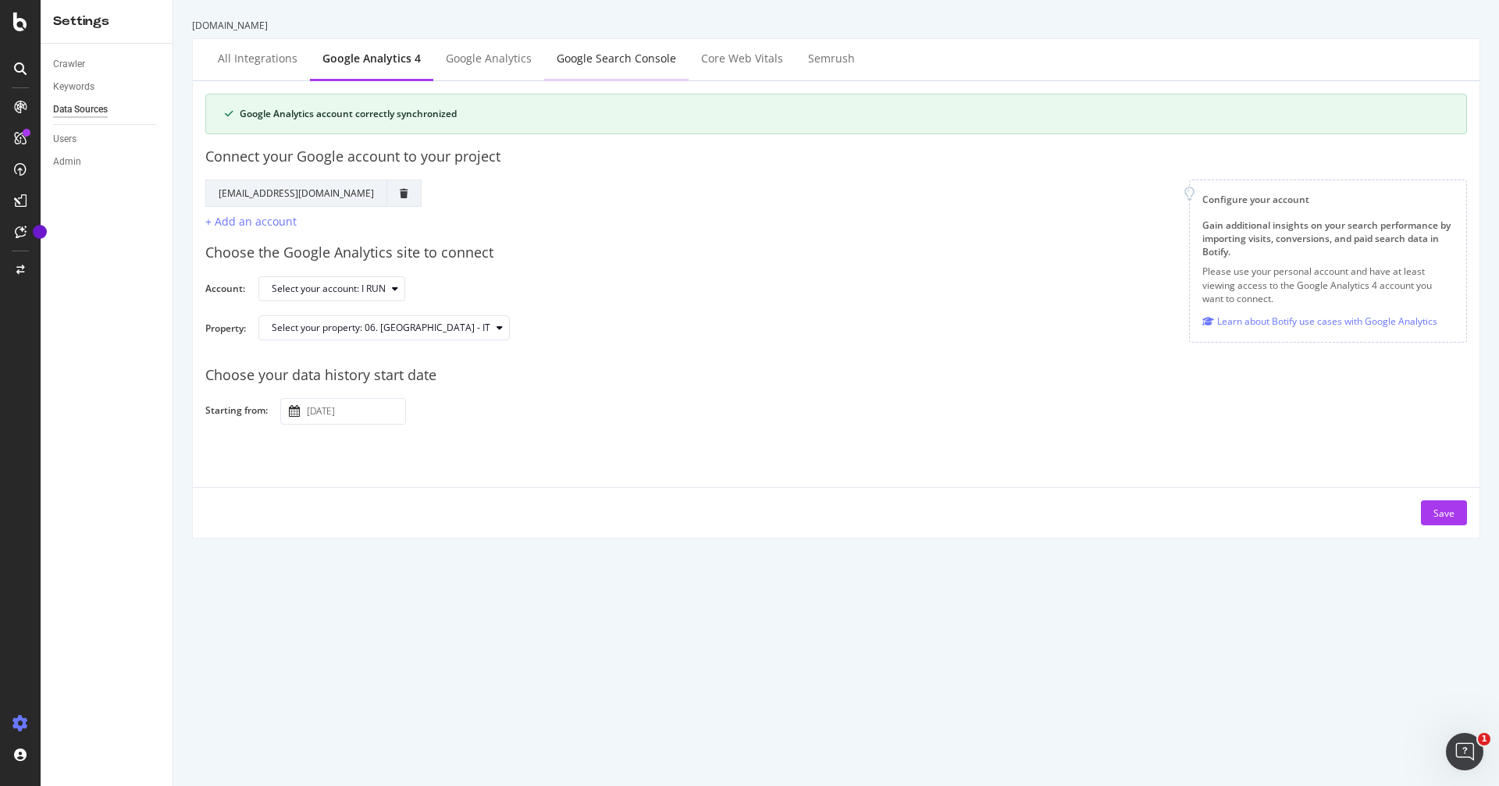
click at [591, 64] on div "Google Search Console" at bounding box center [616, 59] width 119 height 16
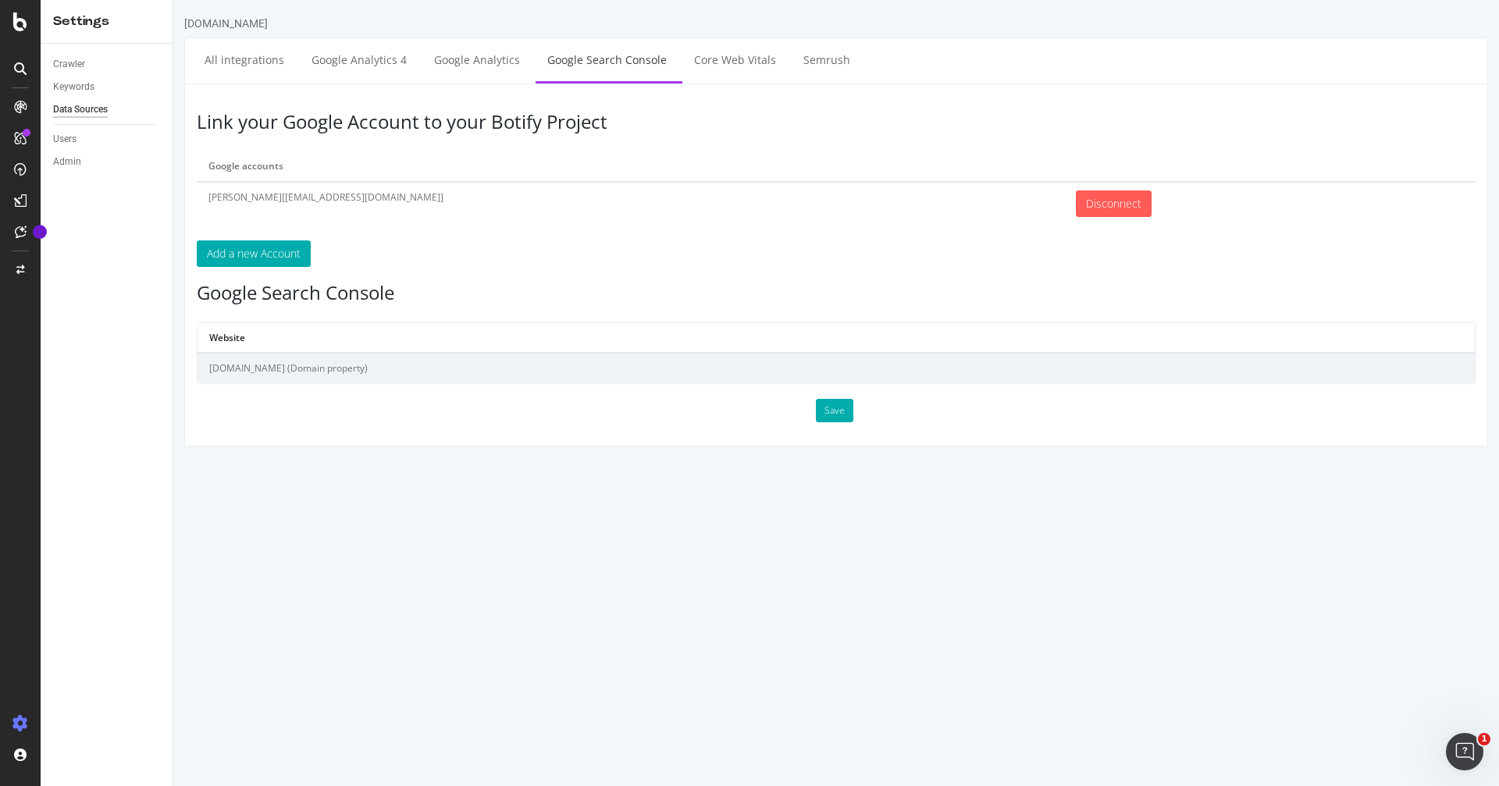
click at [23, 28] on icon at bounding box center [20, 21] width 14 height 19
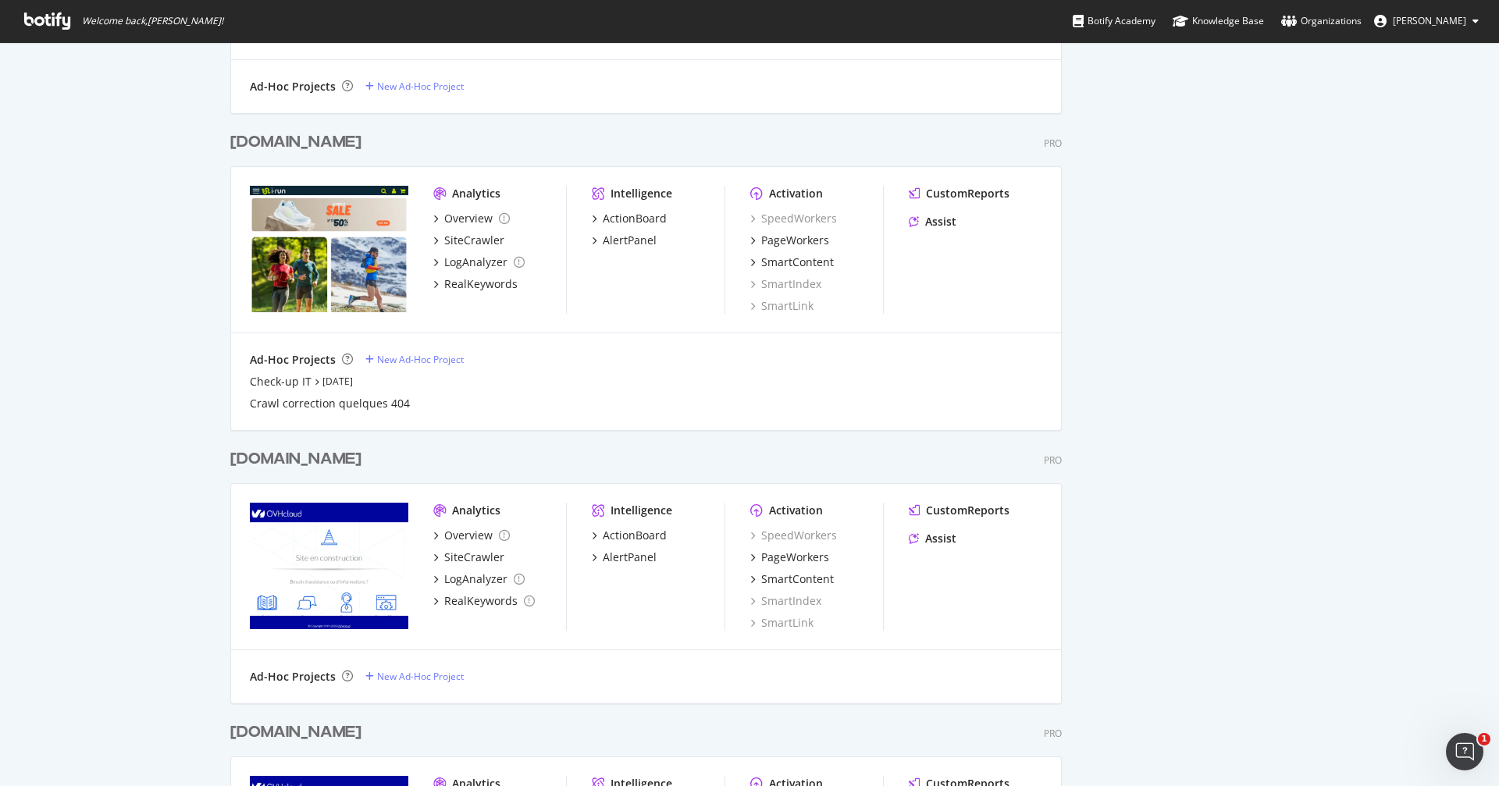
scroll to position [1354, 0]
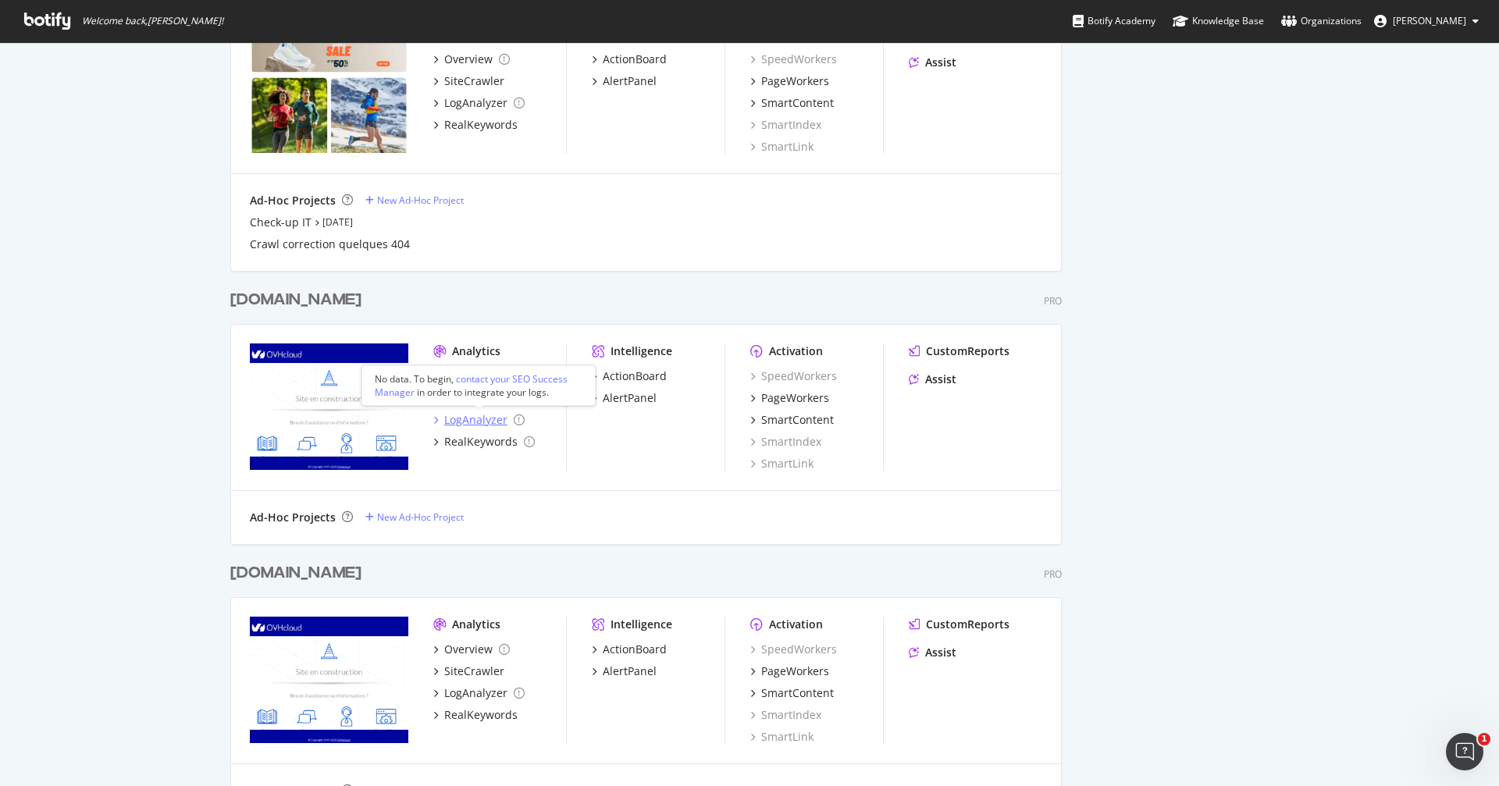
click at [464, 421] on div "LogAnalyzer" at bounding box center [475, 420] width 63 height 16
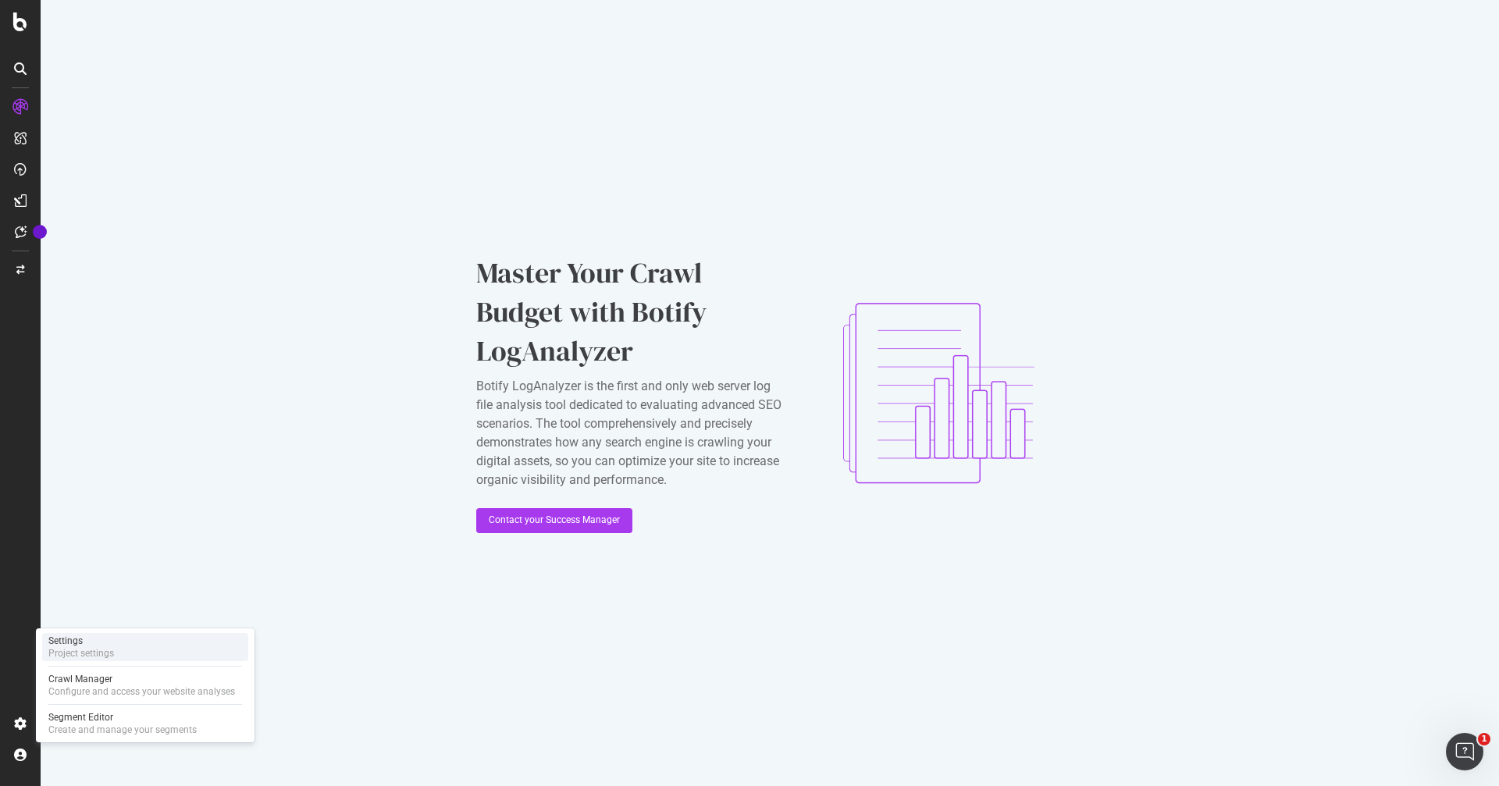
click at [108, 652] on div "Project settings" at bounding box center [81, 653] width 66 height 12
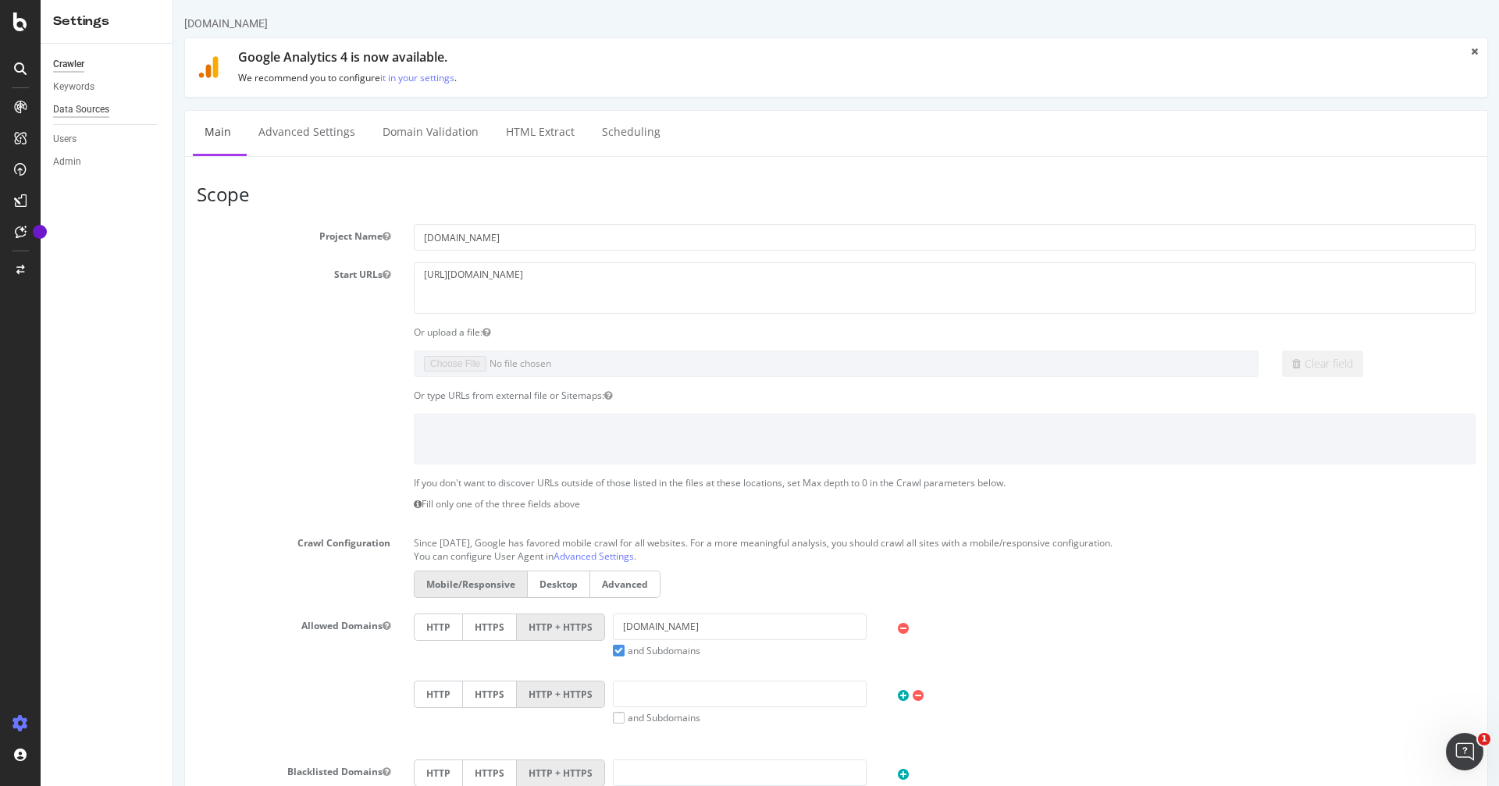
click at [94, 106] on div "Data Sources" at bounding box center [81, 109] width 56 height 16
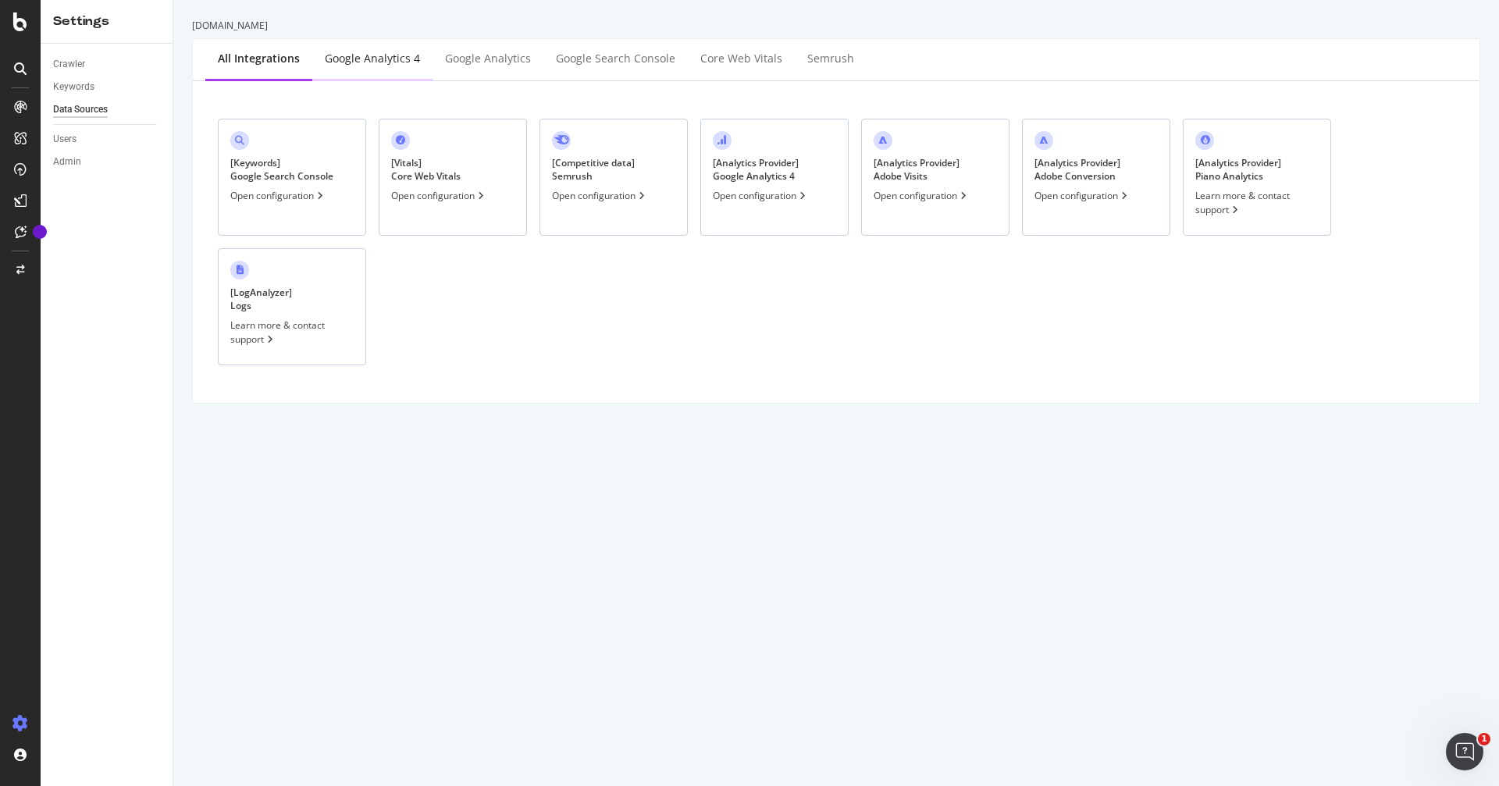
click at [347, 64] on div "Google Analytics 4" at bounding box center [372, 59] width 95 height 16
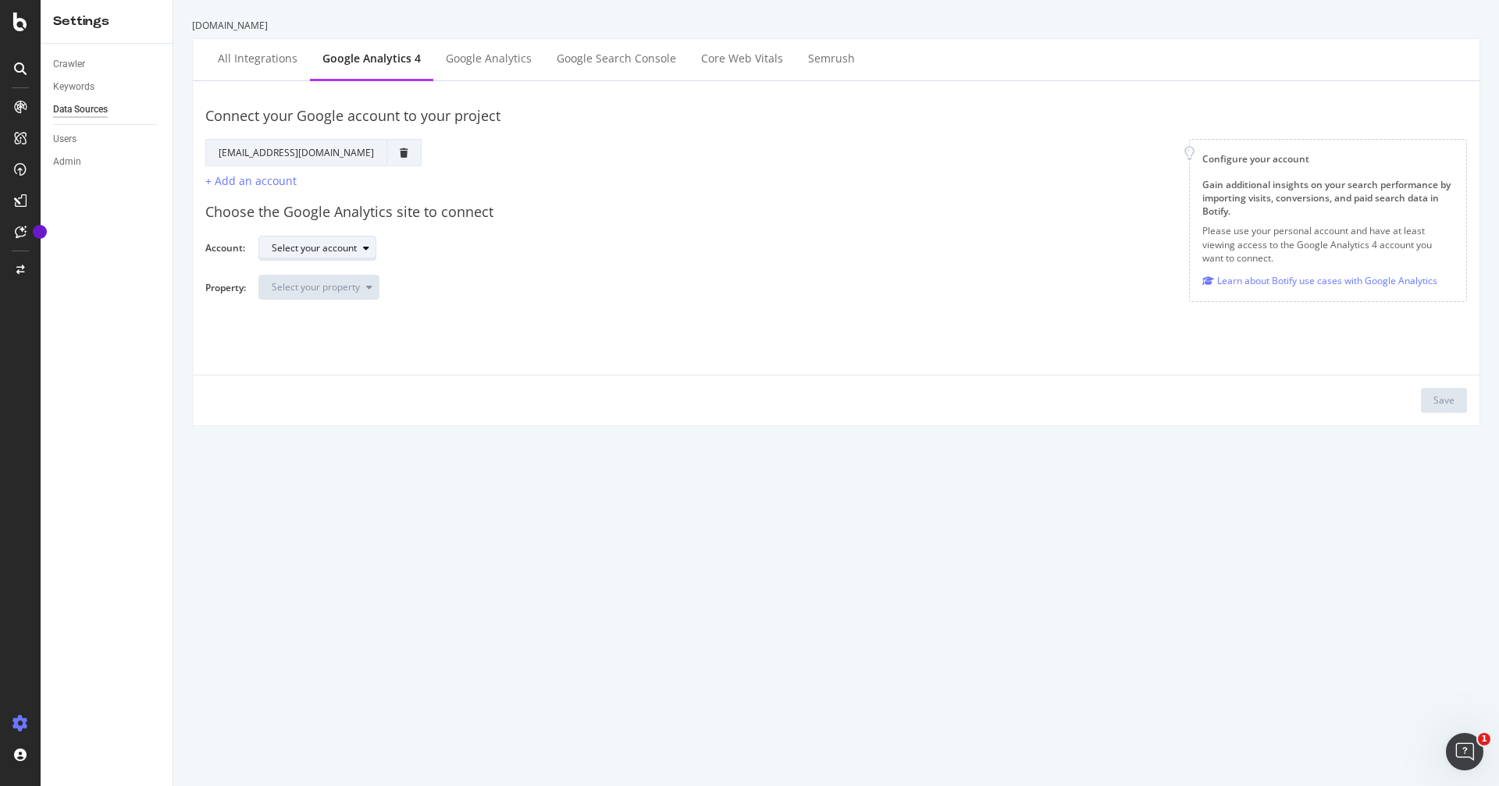
click at [333, 251] on div "Select your account" at bounding box center [314, 248] width 85 height 9
click at [312, 280] on div "I RUN" at bounding box center [312, 275] width 91 height 20
click at [344, 283] on div "Select your property" at bounding box center [316, 287] width 88 height 9
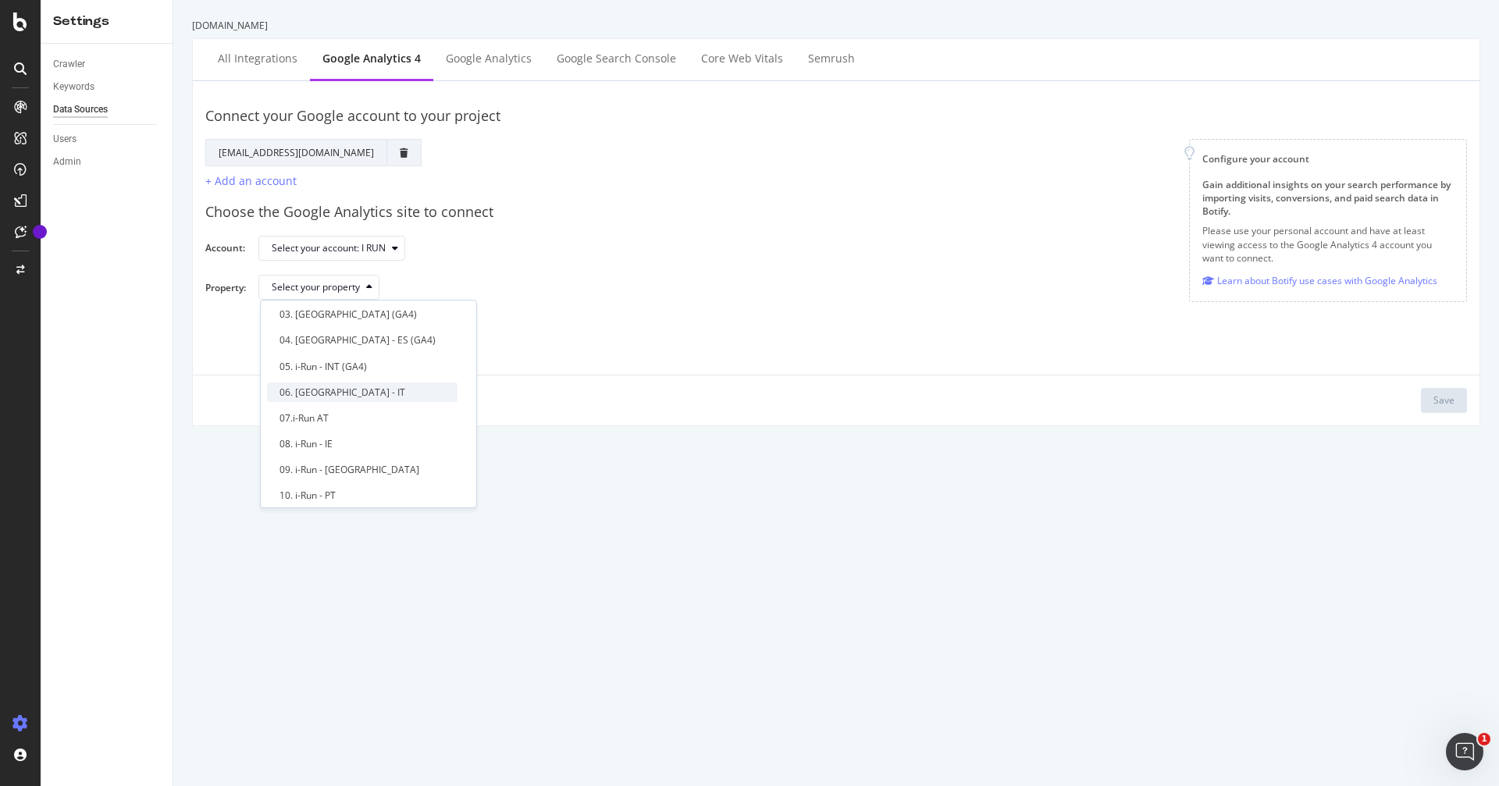
scroll to position [80, 0]
click at [352, 465] on div "10. i-Run - PT" at bounding box center [362, 467] width 190 height 20
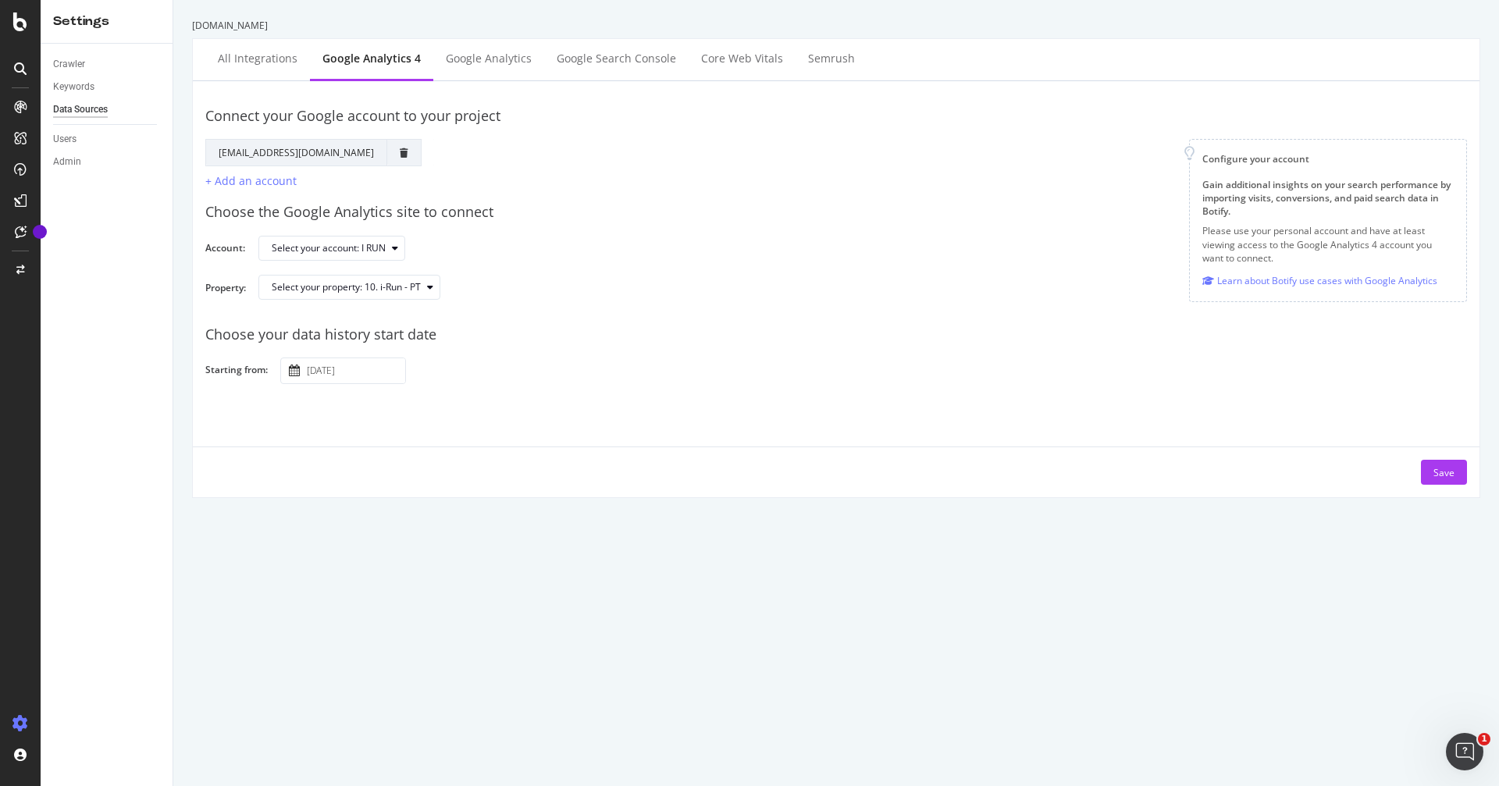
click at [359, 373] on input "[DATE]" at bounding box center [354, 370] width 101 height 25
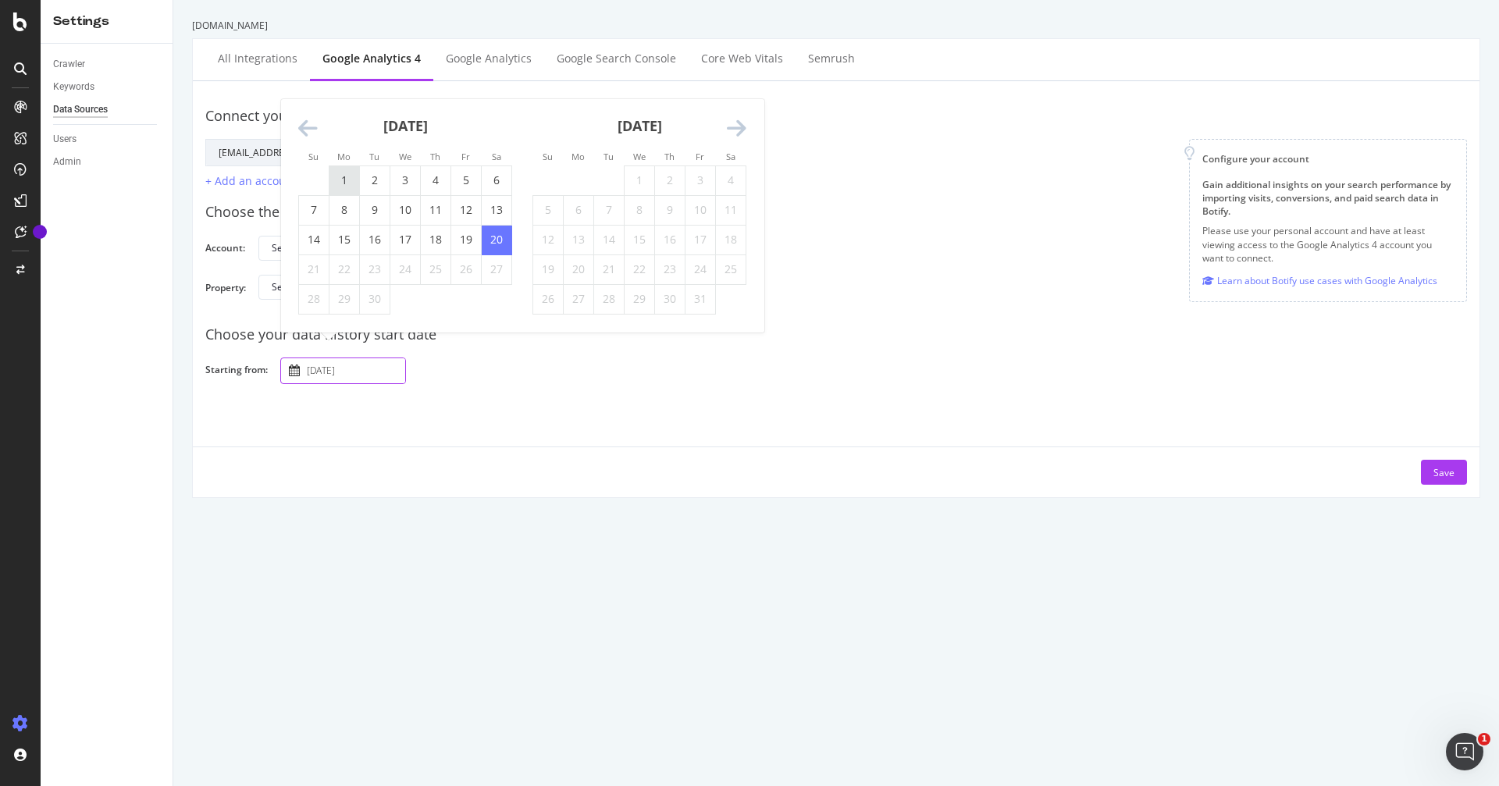
click at [344, 187] on td "1" at bounding box center [344, 181] width 30 height 30
type input "[DATE]"
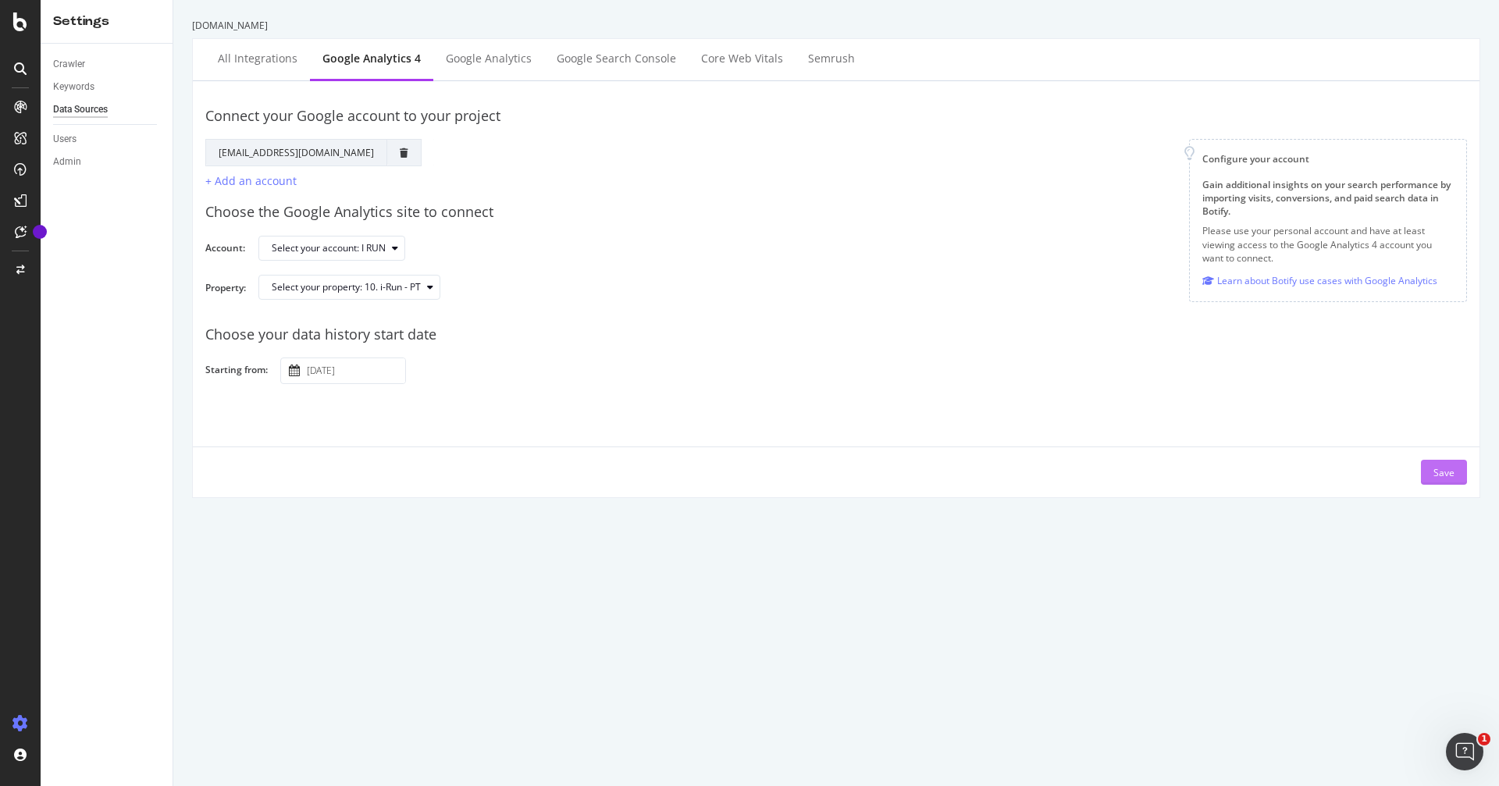
click at [1434, 466] on button "Save" at bounding box center [1444, 472] width 46 height 25
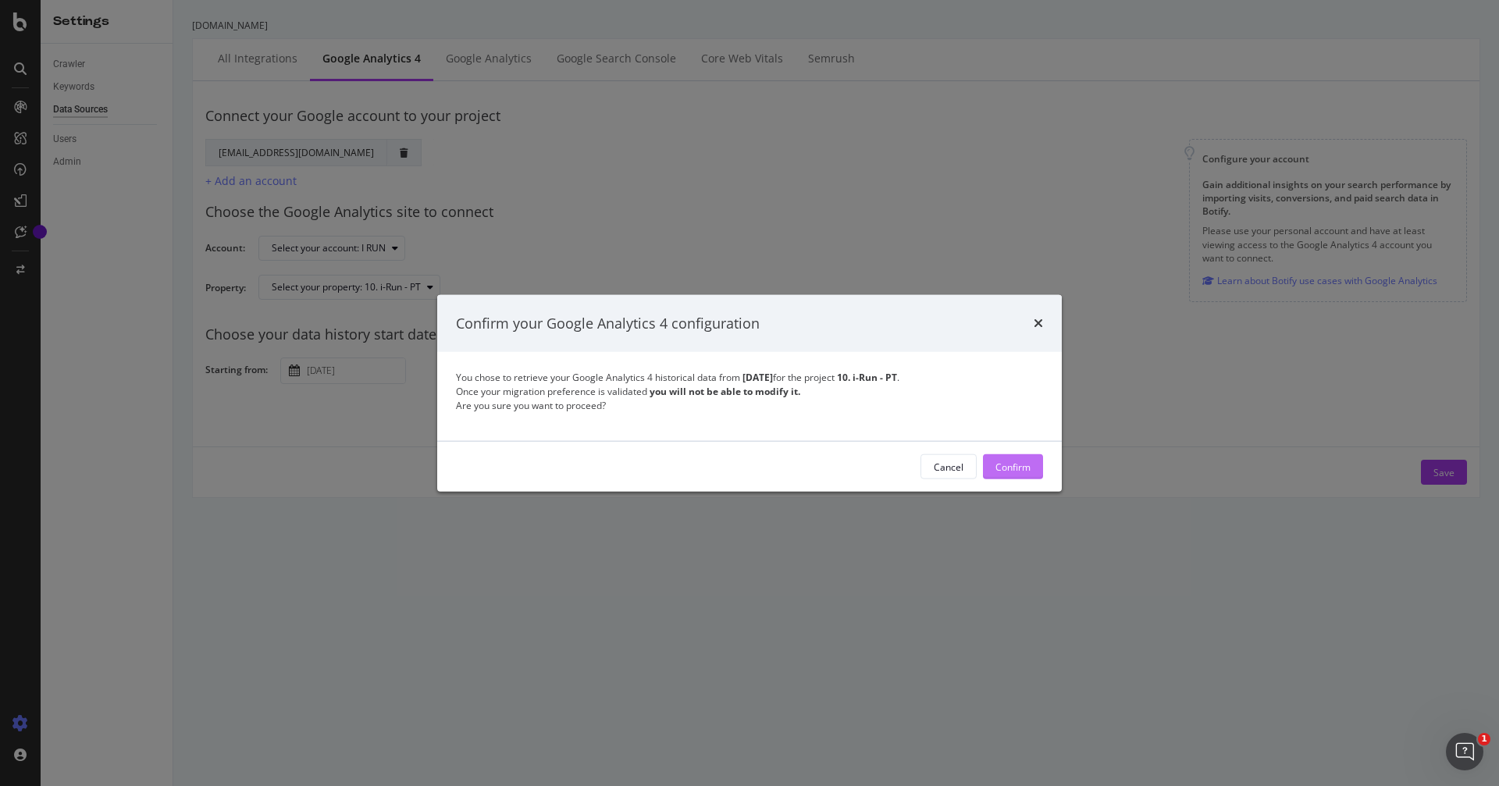
click at [1008, 469] on div "Confirm" at bounding box center [1012, 466] width 35 height 13
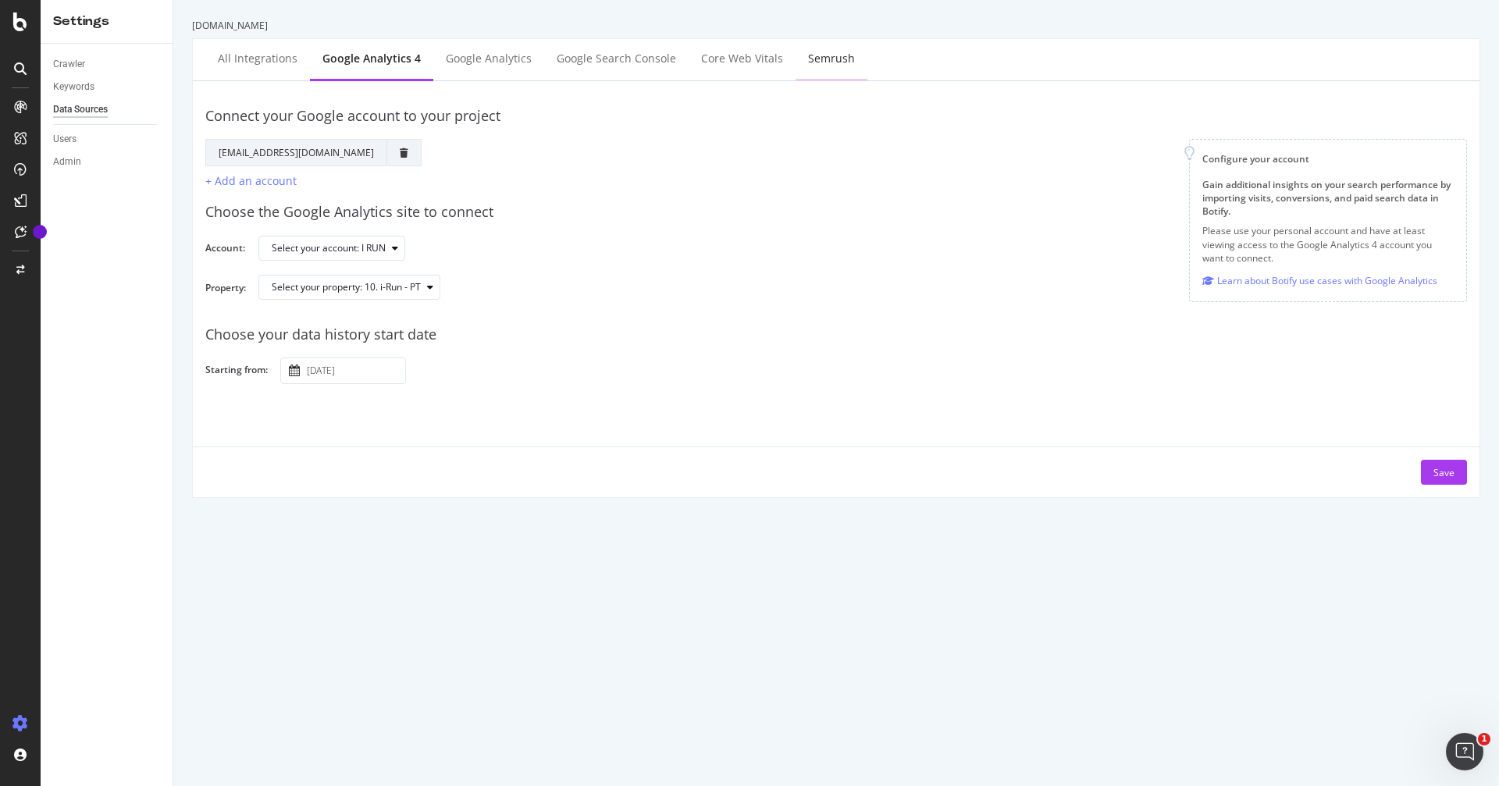
click at [818, 63] on div "Semrush" at bounding box center [831, 59] width 47 height 16
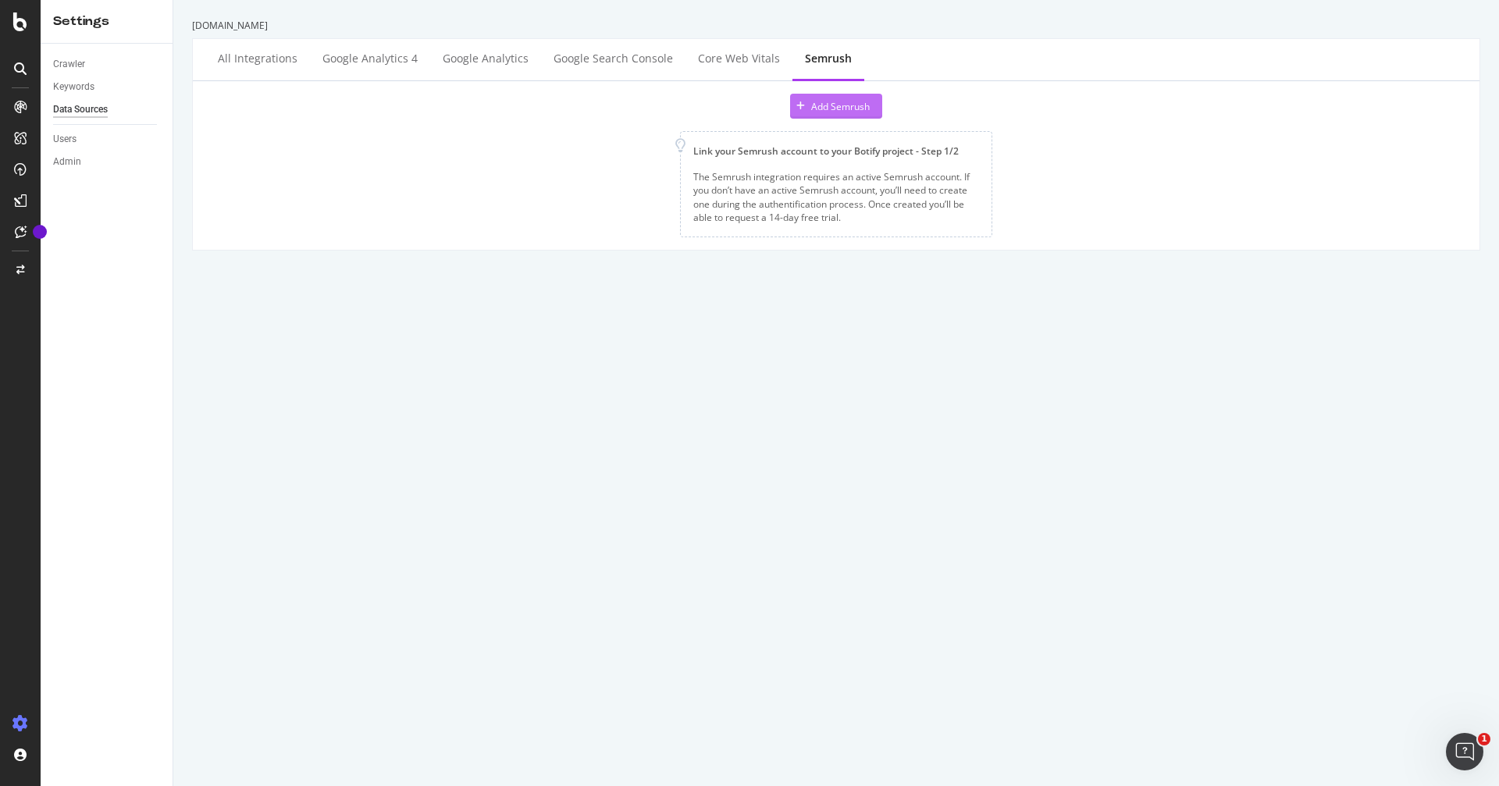
click at [827, 108] on div "Add Semrush" at bounding box center [840, 106] width 59 height 13
click at [16, 13] on icon at bounding box center [20, 21] width 14 height 19
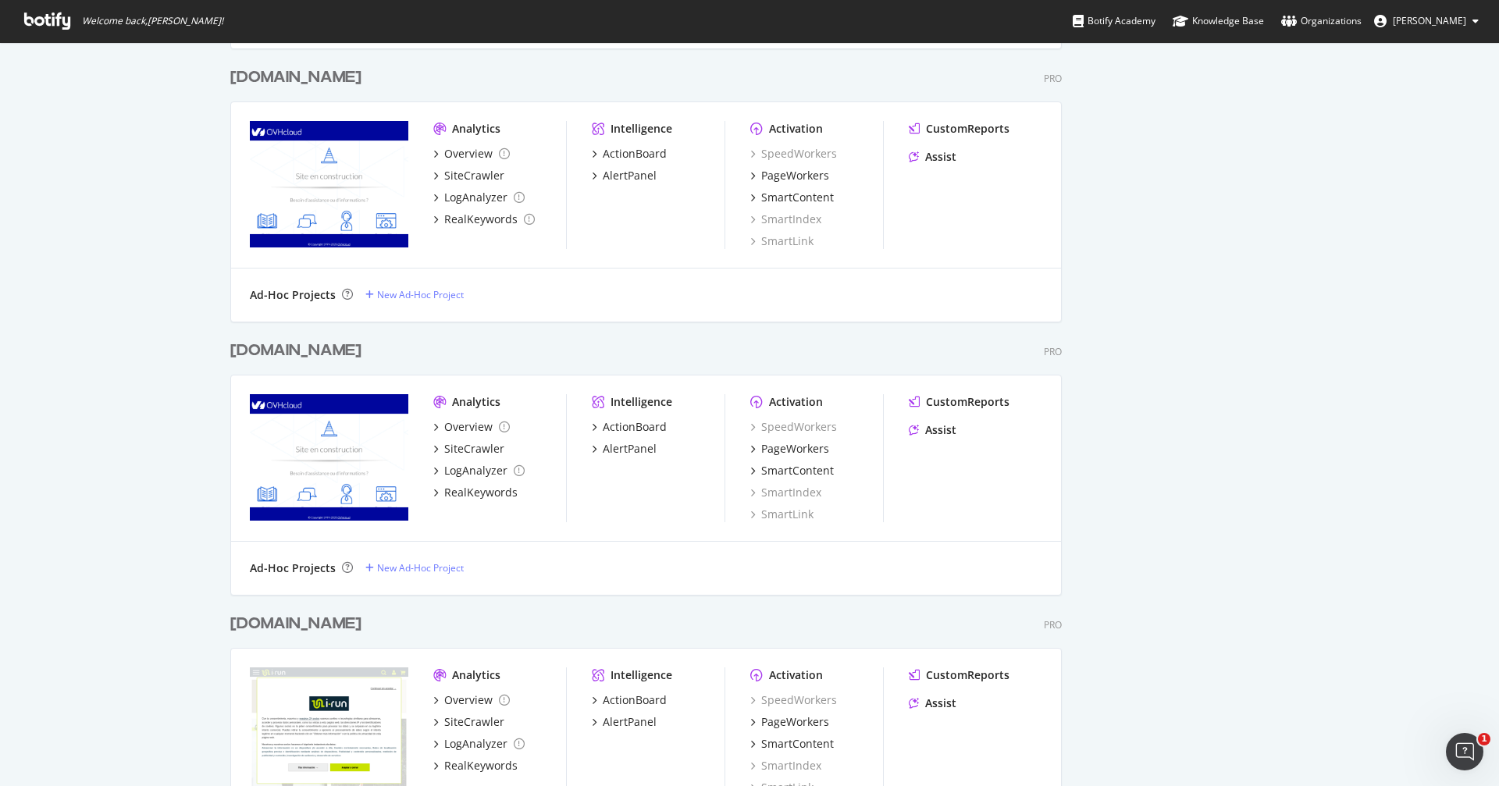
scroll to position [1593, 0]
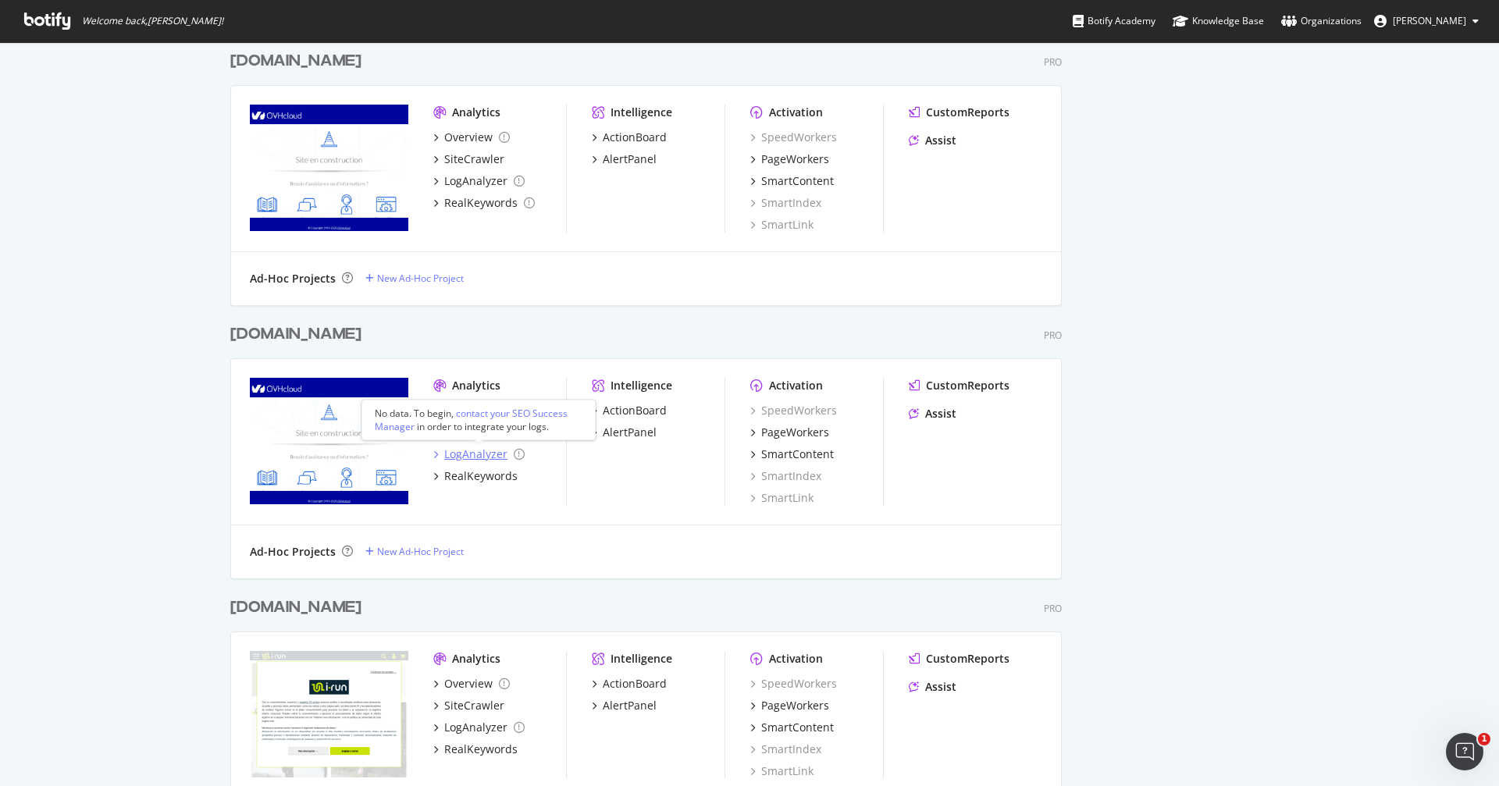
click at [465, 458] on div "LogAnalyzer" at bounding box center [475, 455] width 63 height 16
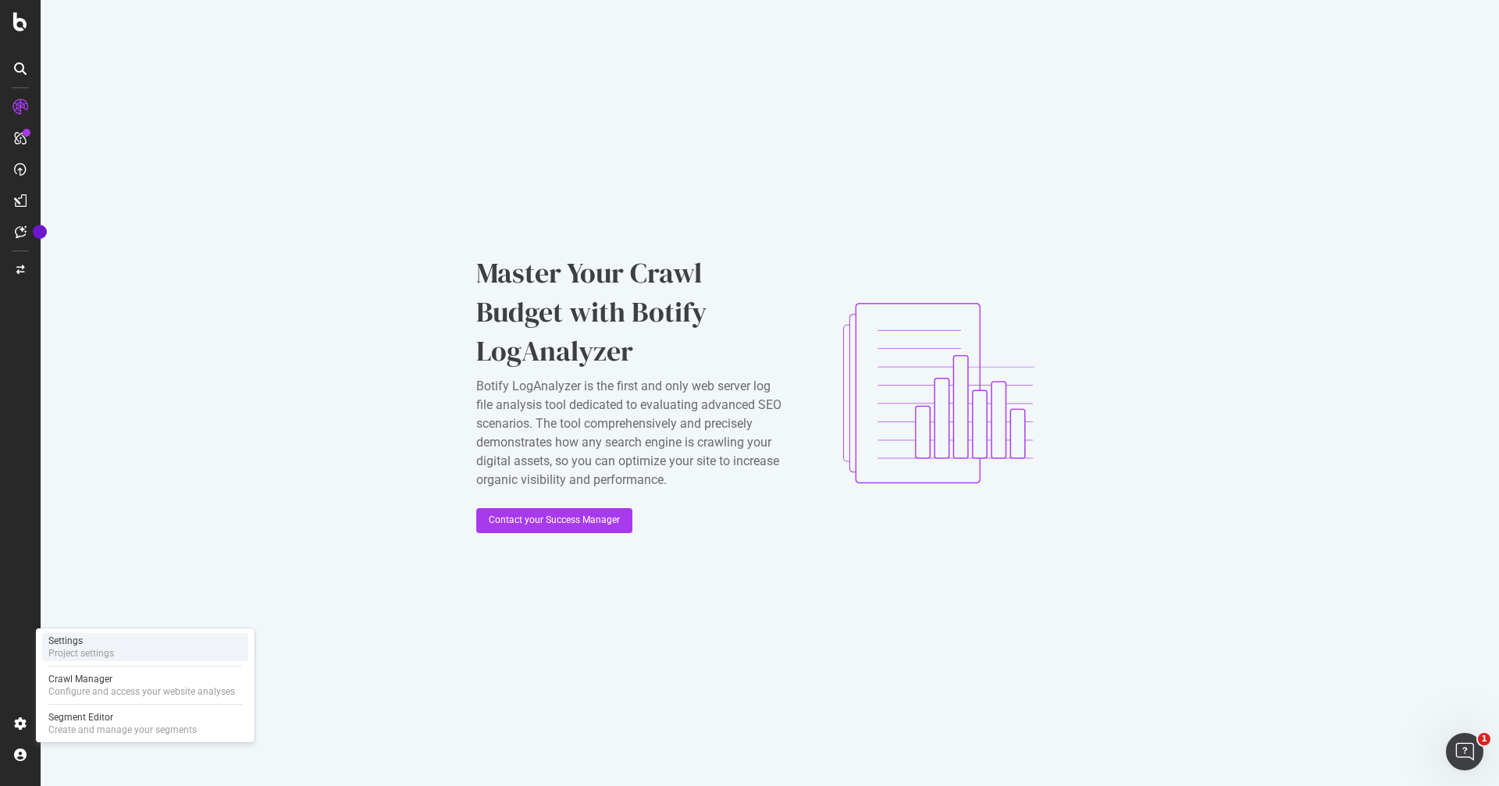
click at [99, 642] on div "Settings" at bounding box center [81, 641] width 66 height 12
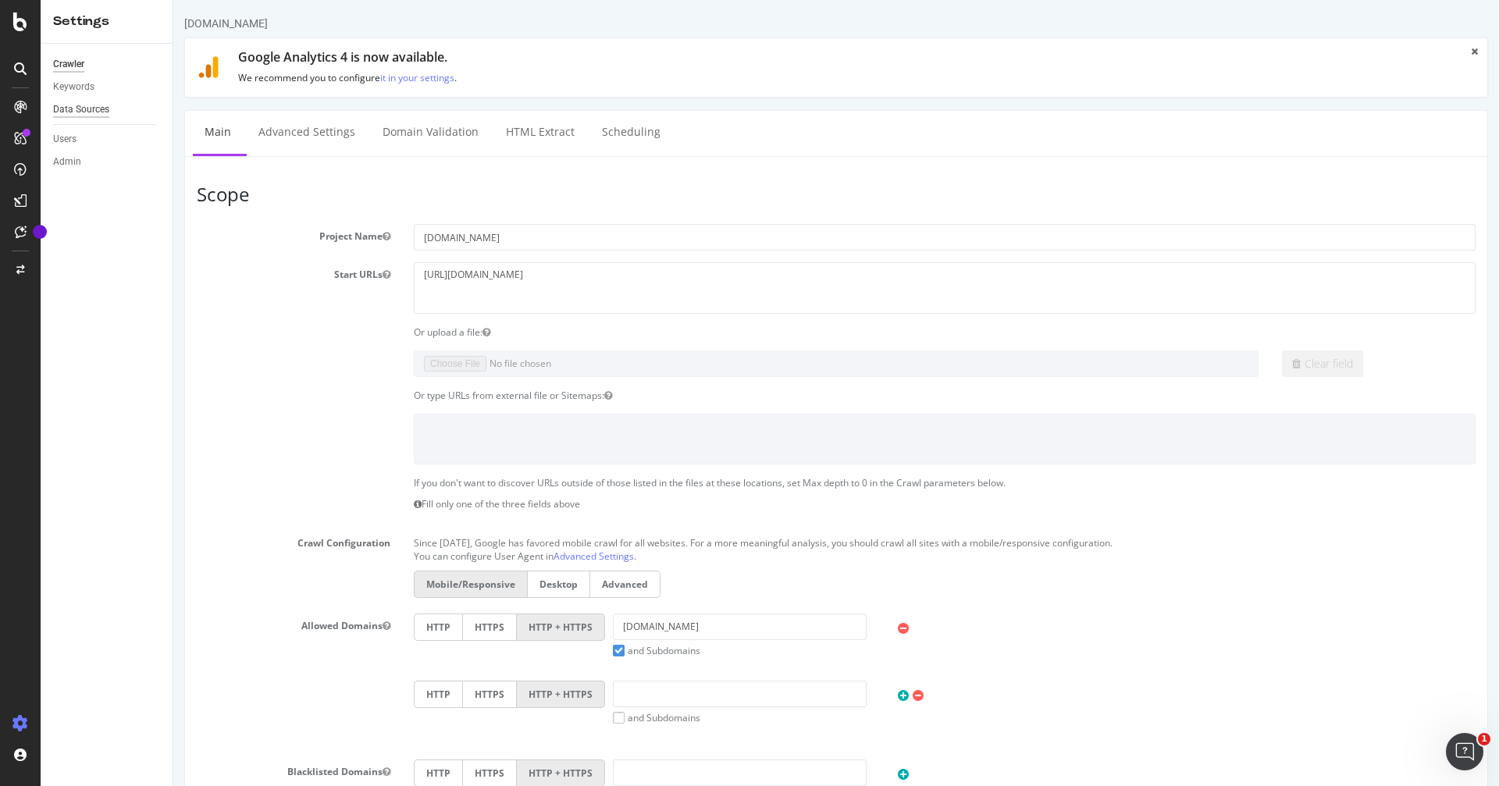
click at [91, 113] on div "Data Sources" at bounding box center [81, 109] width 56 height 16
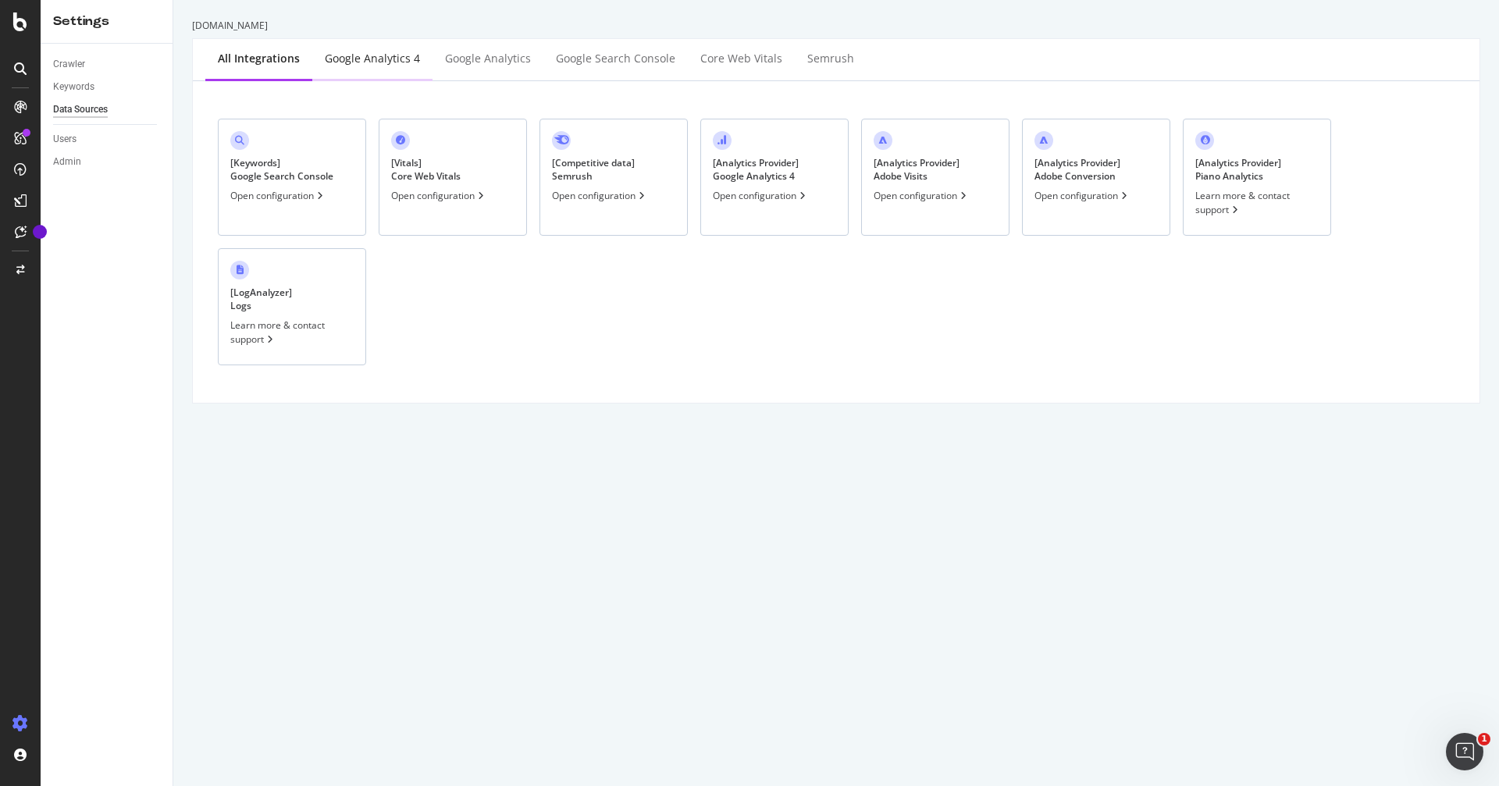
click at [369, 66] on div "Google Analytics 4" at bounding box center [372, 59] width 95 height 16
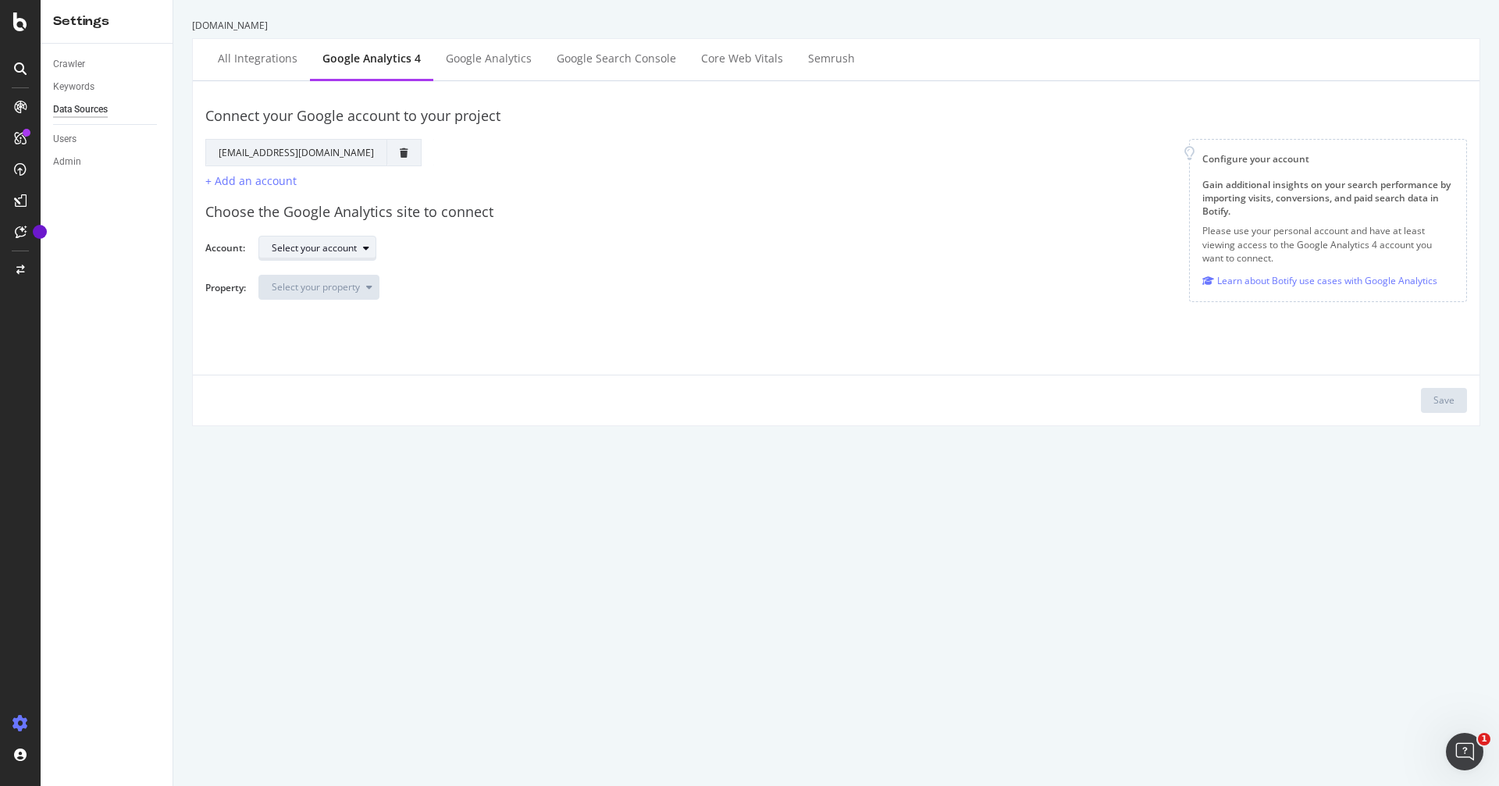
click at [352, 250] on div "Select your account" at bounding box center [314, 248] width 85 height 9
click at [317, 283] on div "I RUN" at bounding box center [312, 275] width 91 height 20
click at [338, 291] on div "Select your property" at bounding box center [316, 287] width 88 height 9
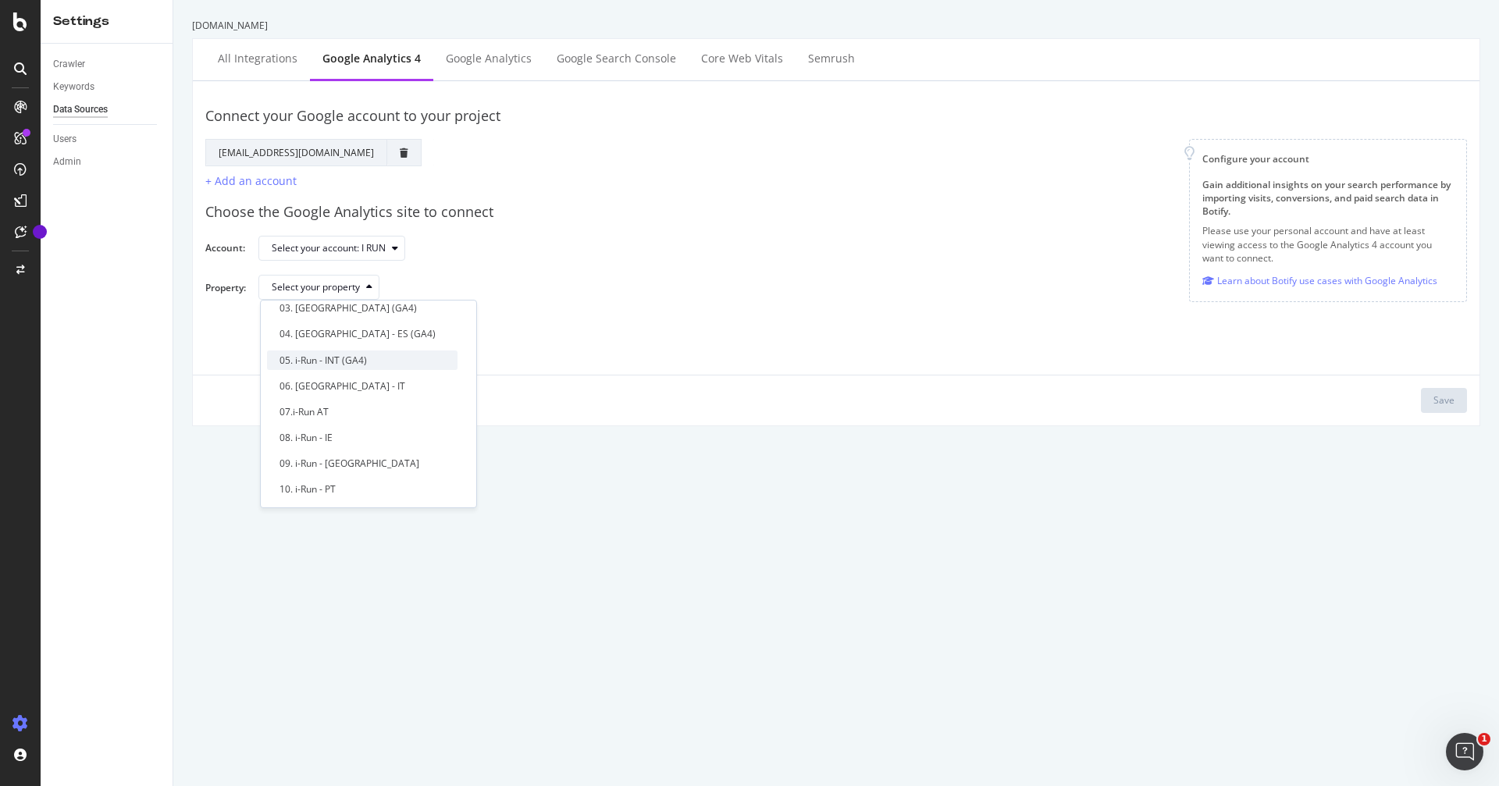
scroll to position [80, 0]
click at [329, 390] on div "07.i-Run AT" at bounding box center [304, 389] width 49 height 13
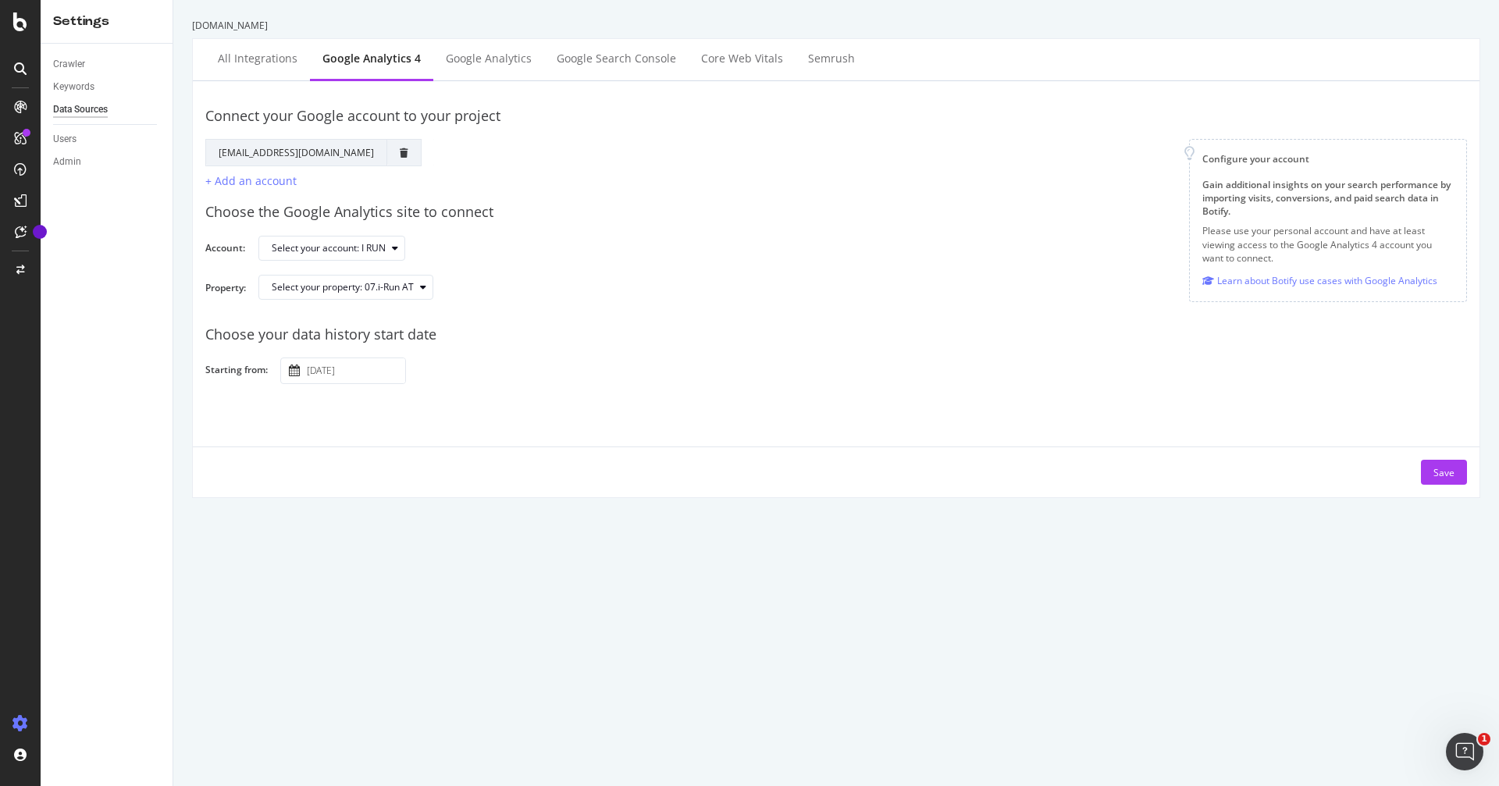
click at [340, 370] on input "[DATE]" at bounding box center [354, 370] width 101 height 25
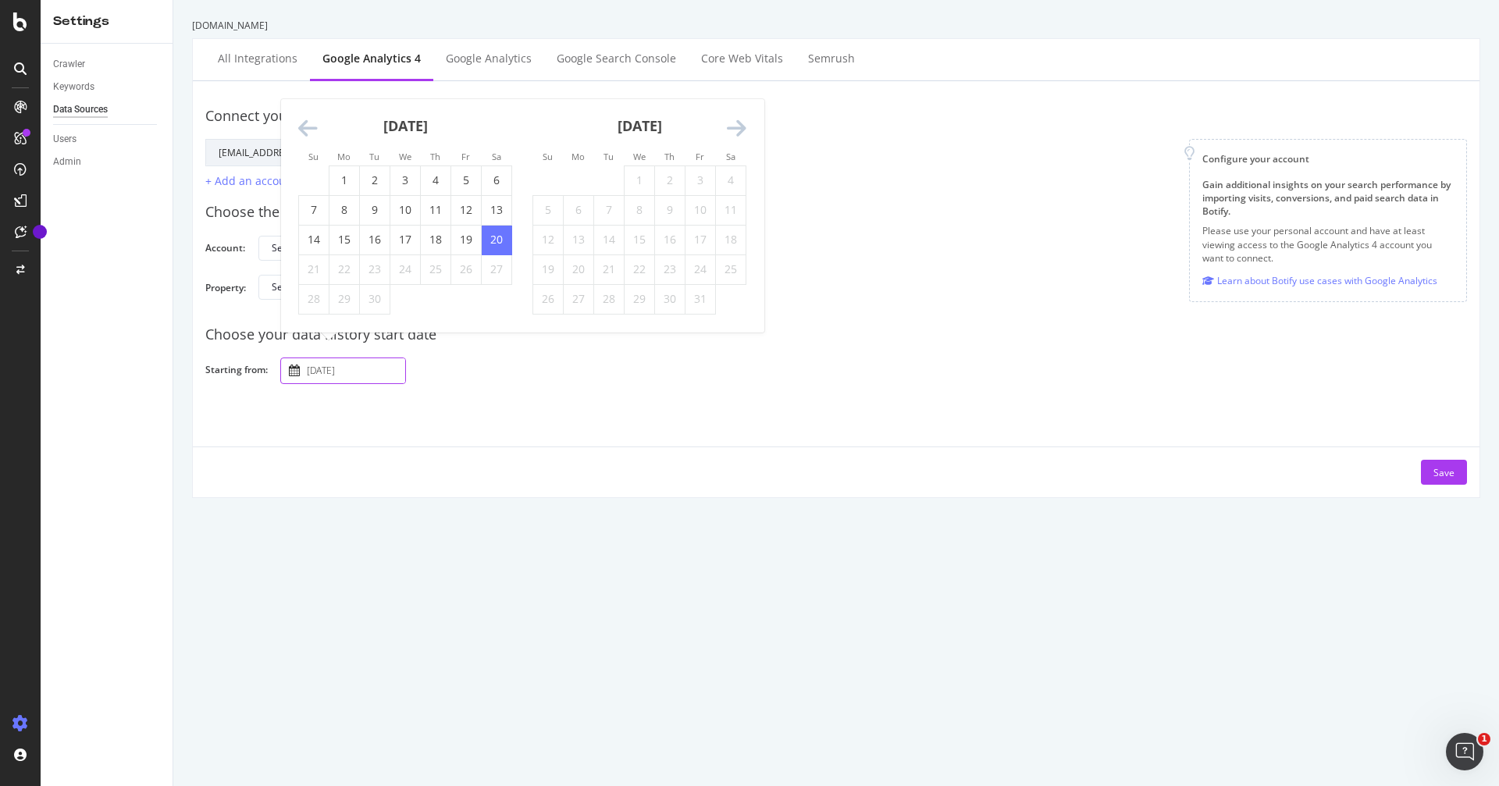
click at [304, 131] on icon "Move backward to switch to the previous month." at bounding box center [308, 129] width 20 height 22
click at [304, 98] on icon "Move backward to switch to the previous month." at bounding box center [308, 99] width 20 height 22
click at [311, 137] on icon "Move backward to switch to the previous month." at bounding box center [308, 129] width 20 height 22
click at [301, 133] on icon "Move backward to switch to the previous month." at bounding box center [308, 129] width 20 height 22
click at [434, 183] on td "1" at bounding box center [436, 181] width 30 height 30
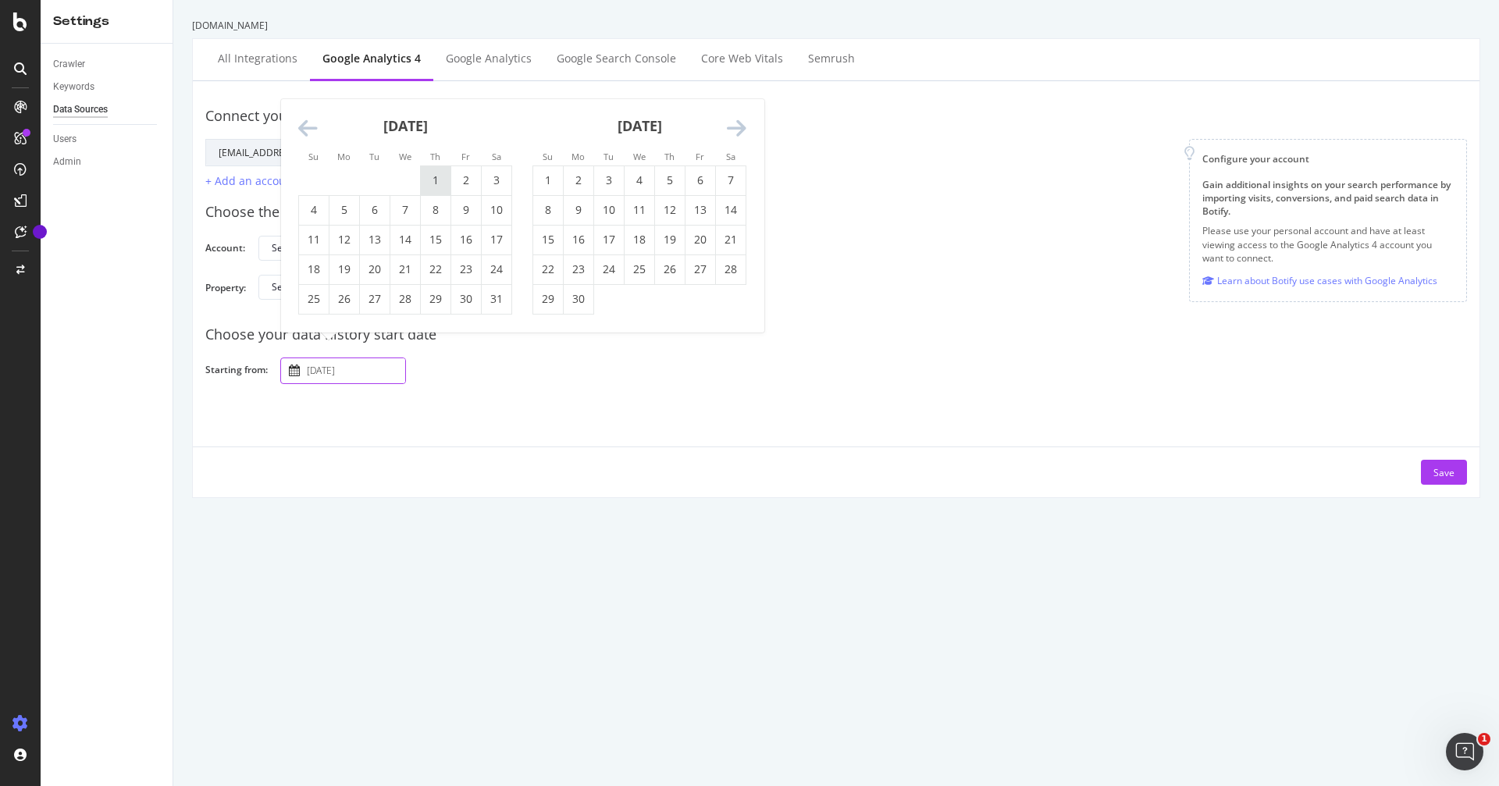
type input "[DATE]"
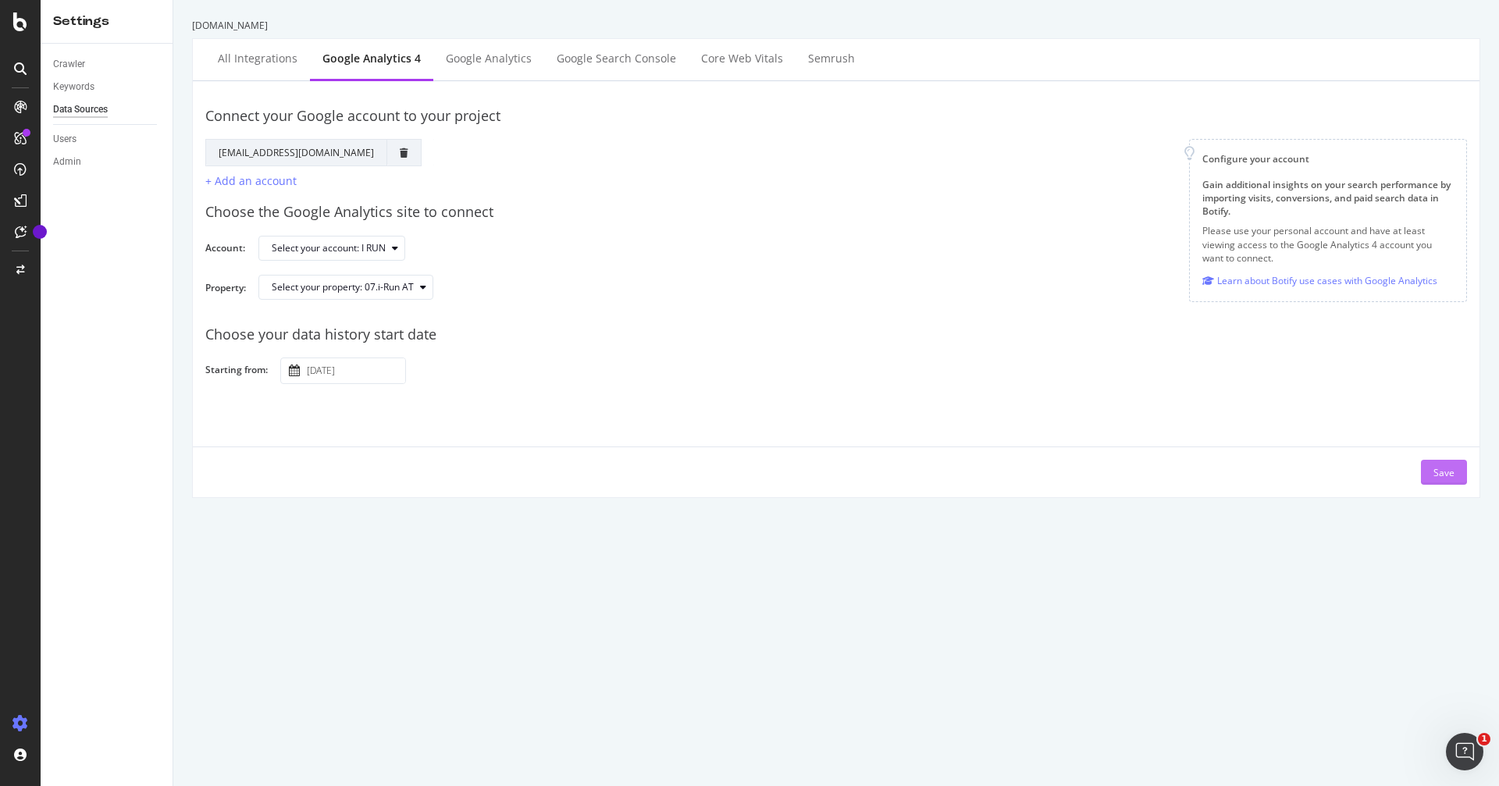
click at [1438, 473] on div "Save" at bounding box center [1443, 472] width 21 height 13
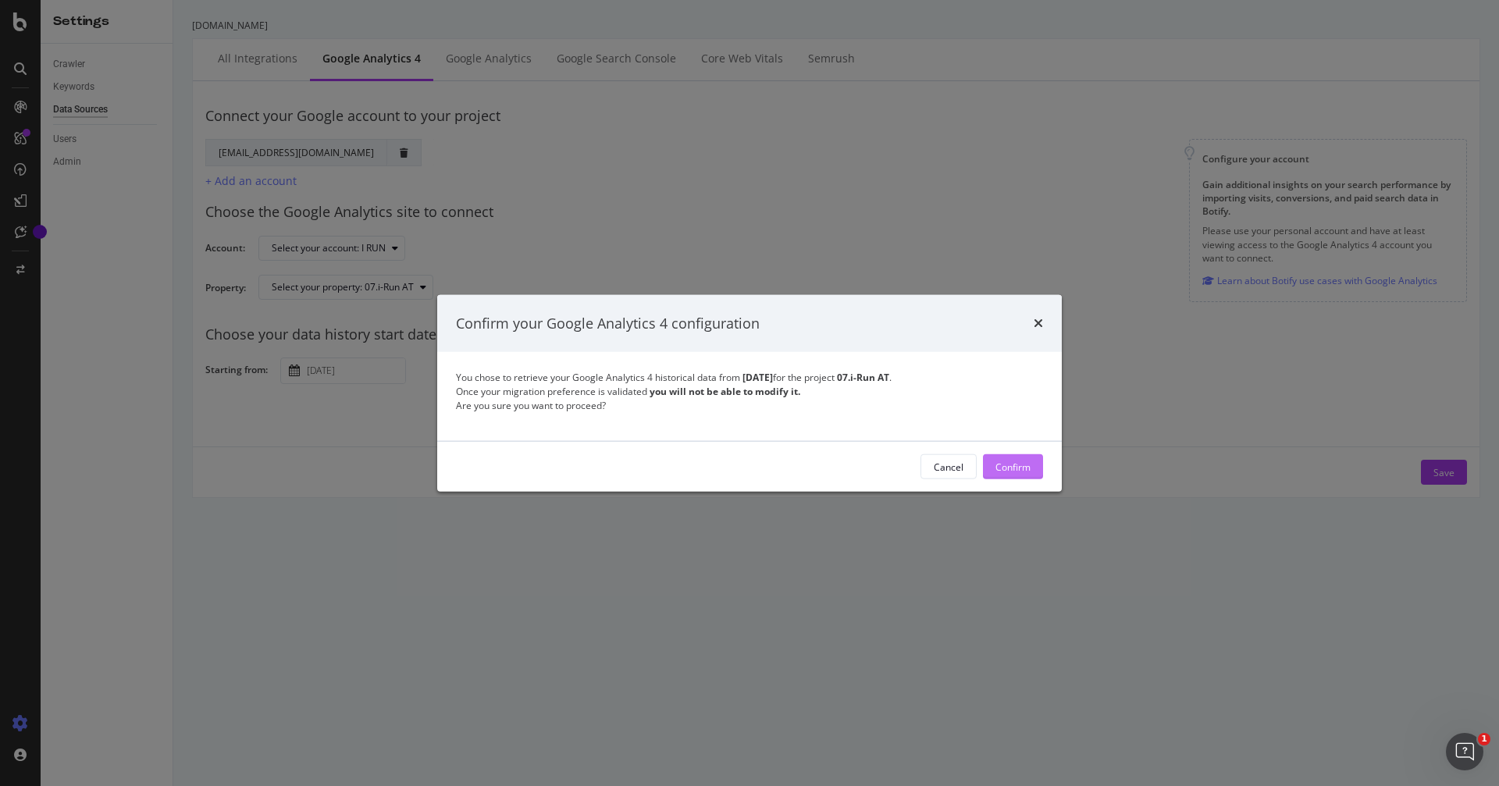
click at [1006, 465] on div "Confirm" at bounding box center [1012, 466] width 35 height 13
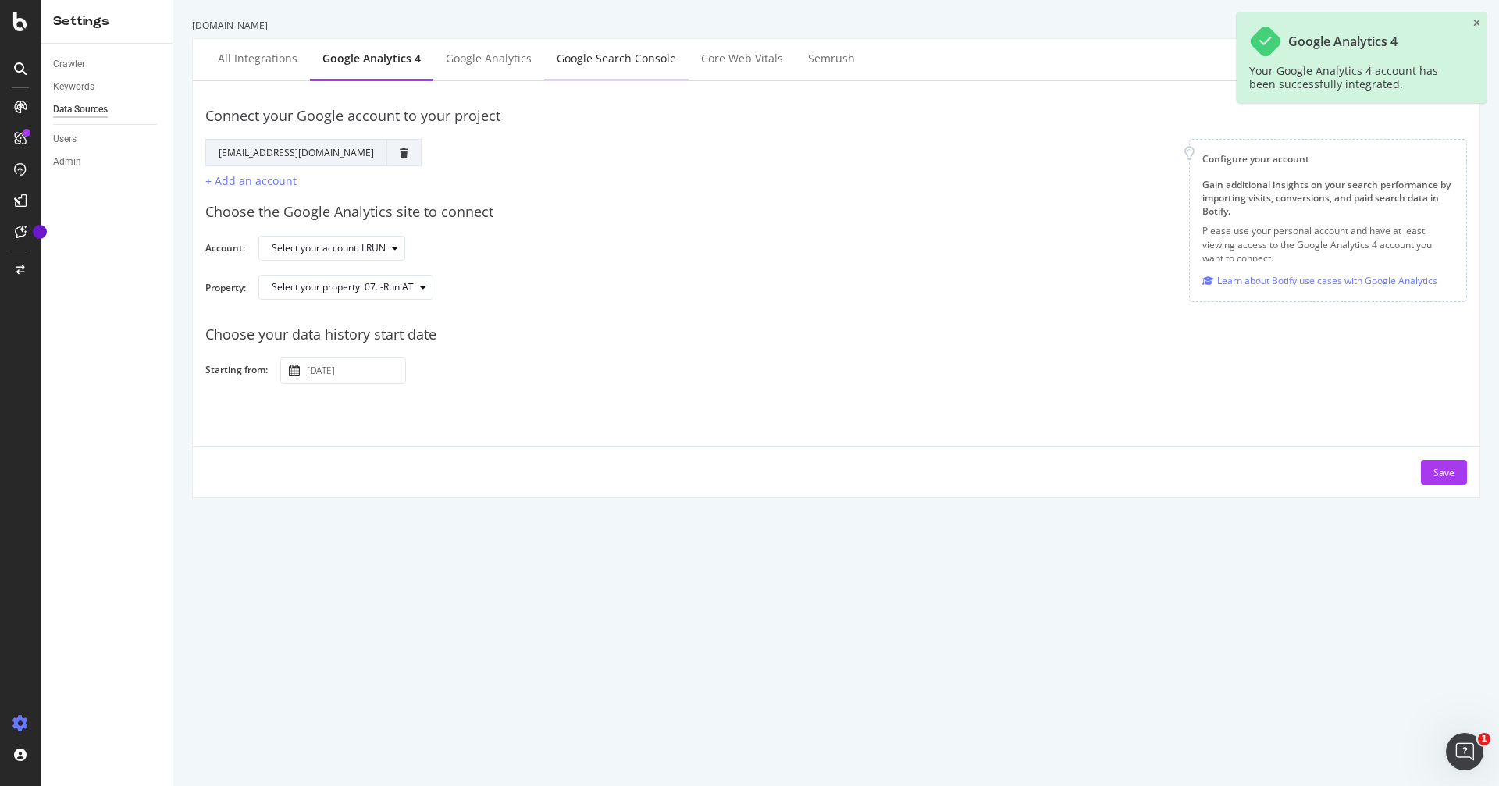
click at [621, 59] on div "Google Search Console" at bounding box center [616, 59] width 119 height 16
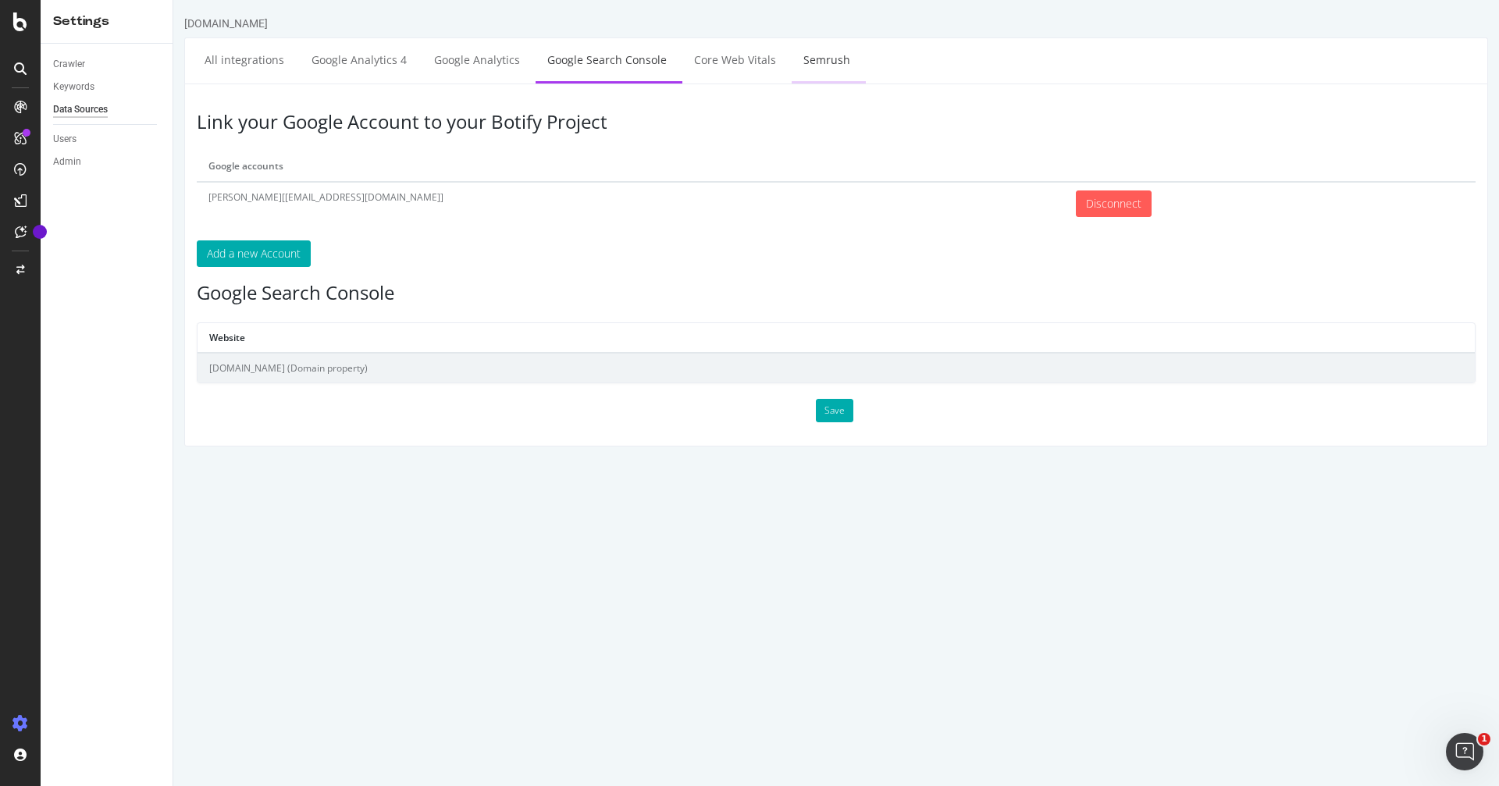
click at [827, 61] on link "Semrush" at bounding box center [827, 59] width 70 height 43
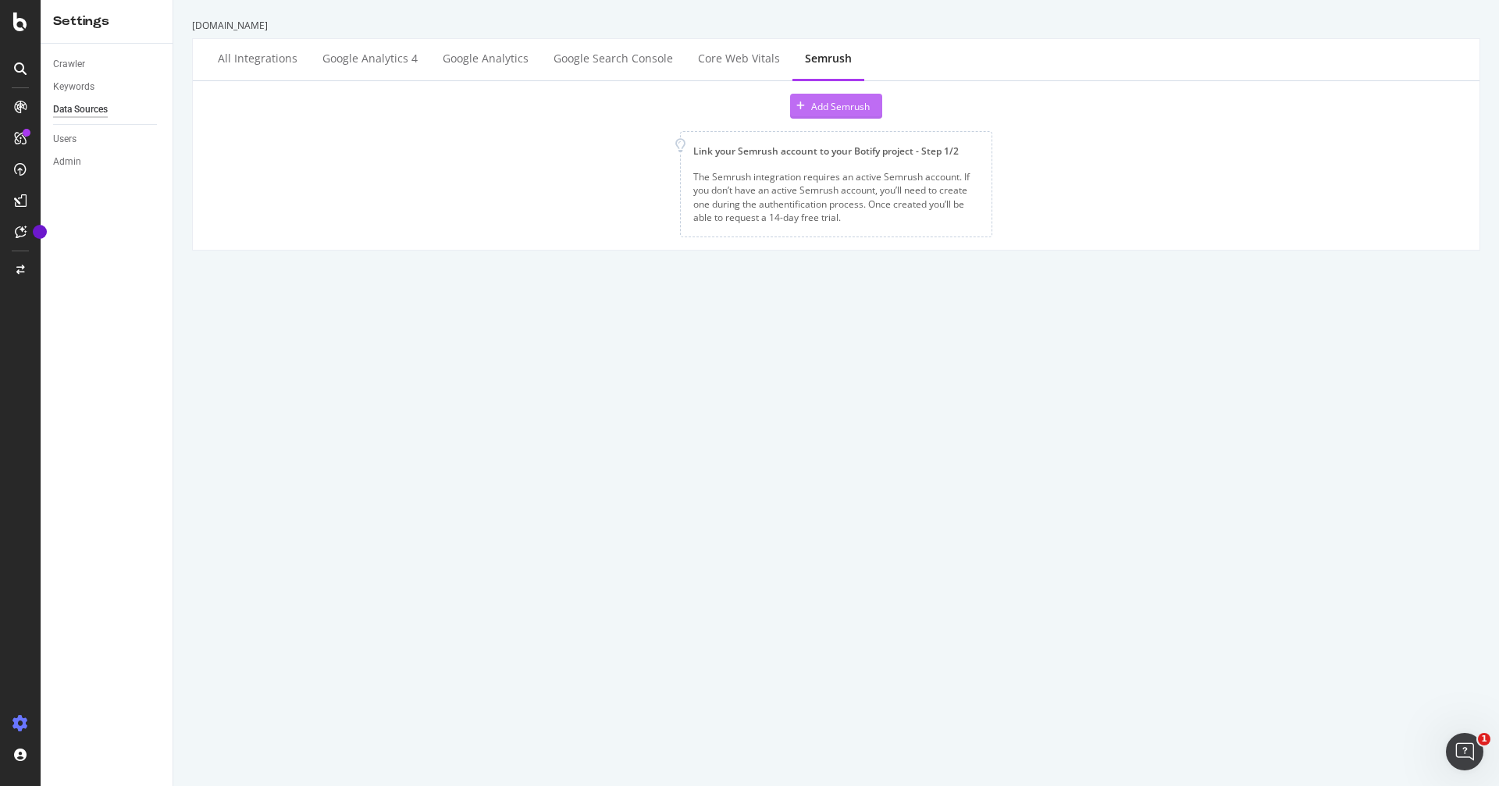
click at [832, 103] on div "Add Semrush" at bounding box center [840, 106] width 59 height 13
click at [16, 22] on icon at bounding box center [20, 21] width 14 height 19
